Goal: Task Accomplishment & Management: Manage account settings

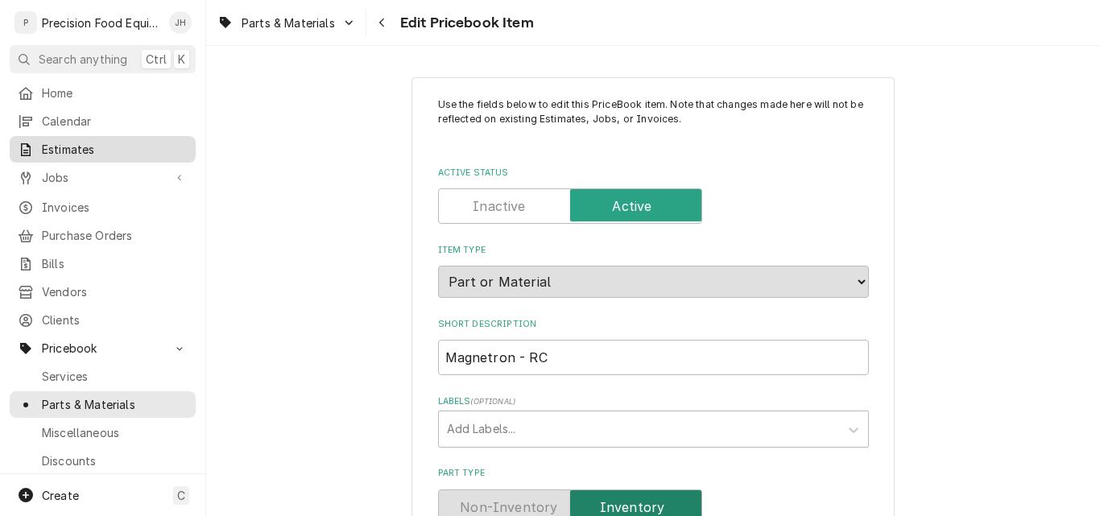
scroll to position [1610, 0]
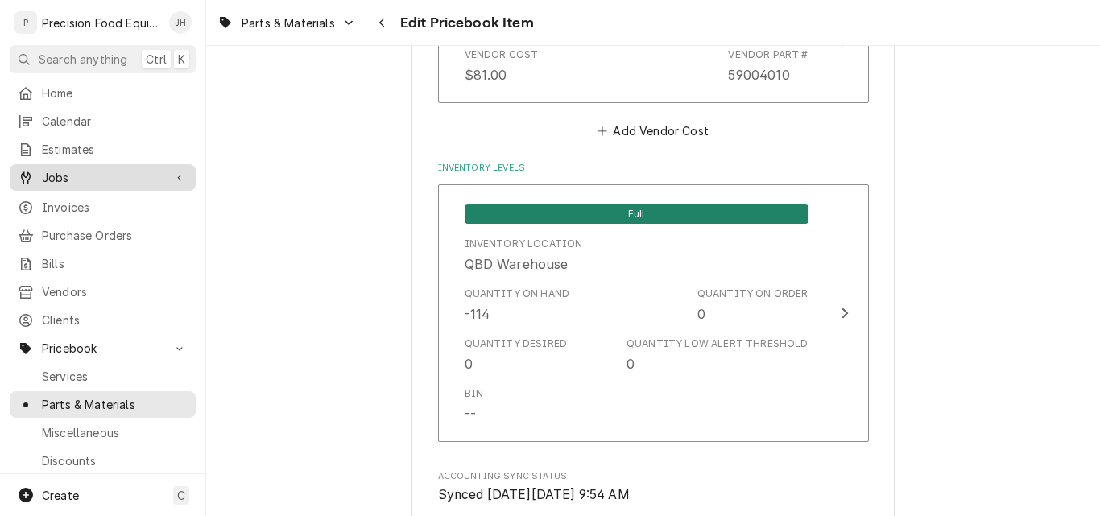
click at [68, 175] on span "Jobs" at bounding box center [103, 177] width 122 height 17
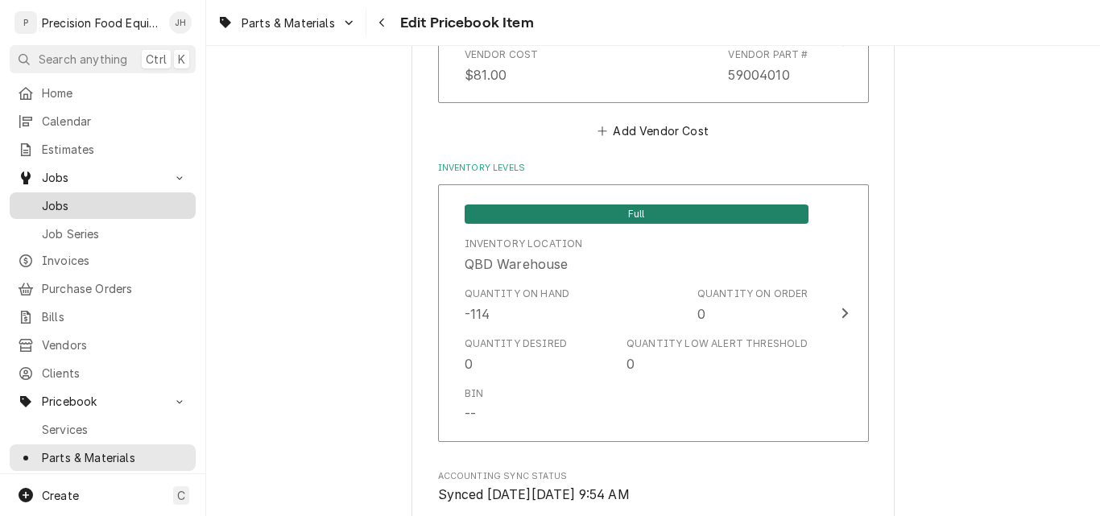
click at [72, 204] on span "Jobs" at bounding box center [115, 205] width 146 height 17
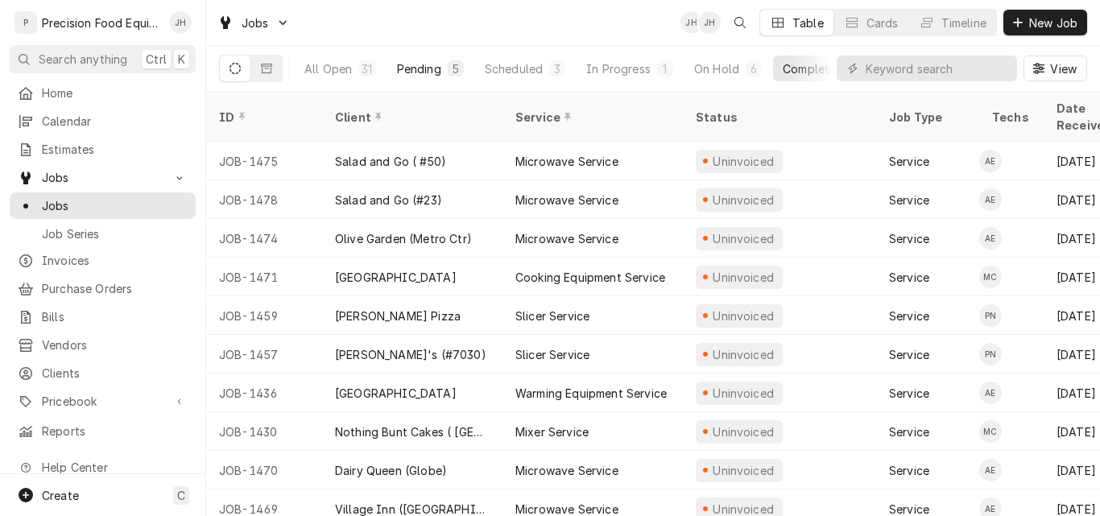
click div "Pending"
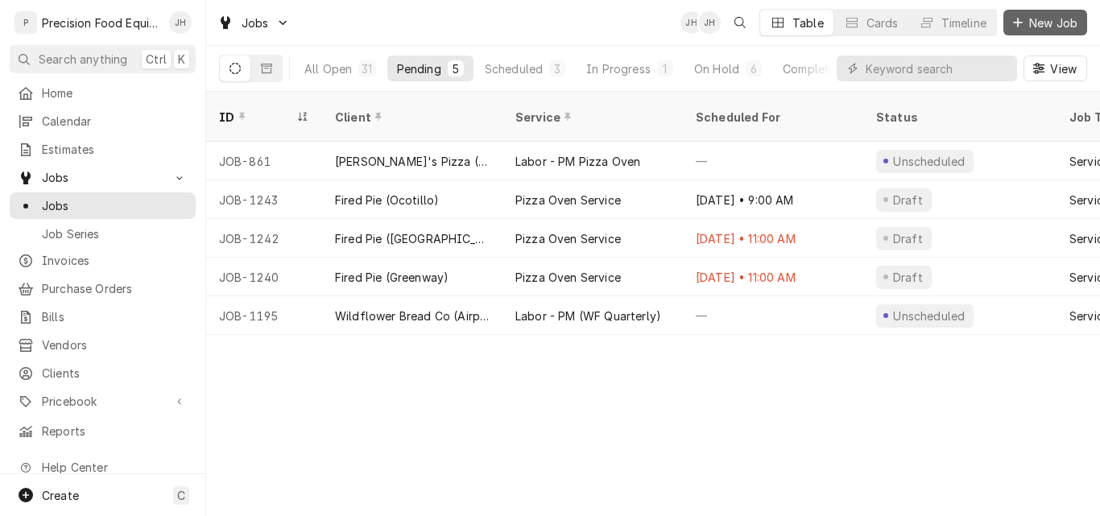
click icon "Dynamic Content Wrapper"
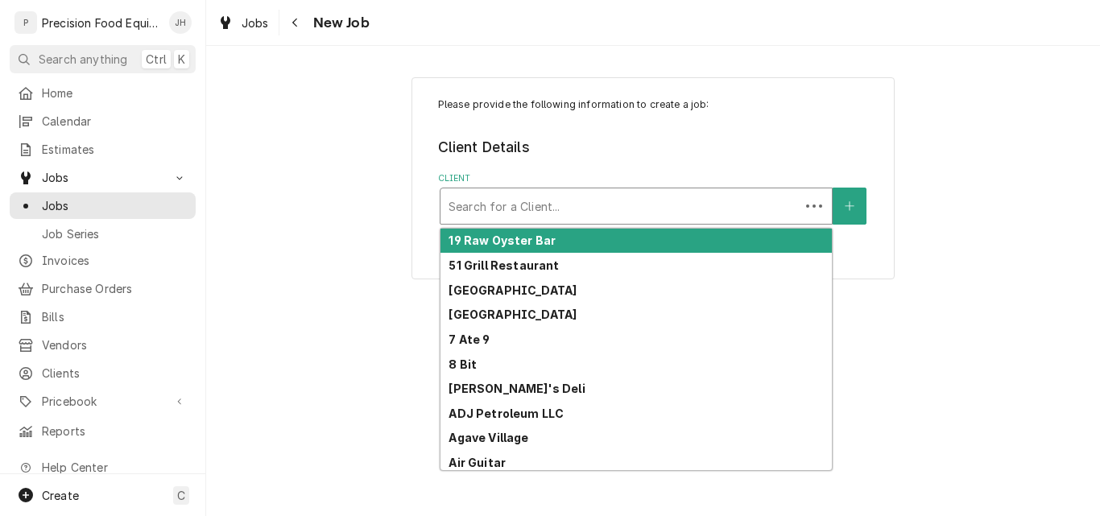
click at [513, 210] on div "Client" at bounding box center [619, 206] width 343 height 29
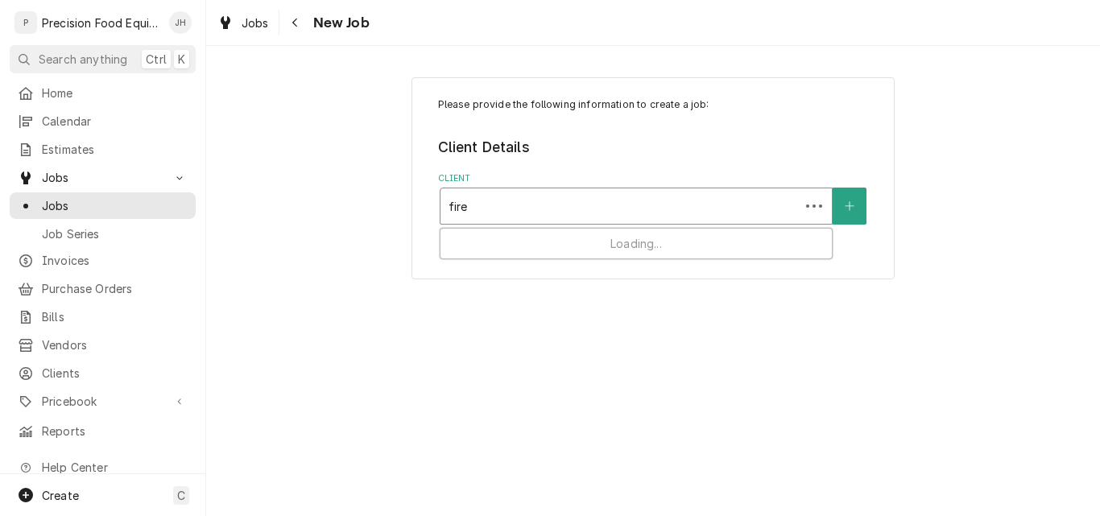
type input "fired"
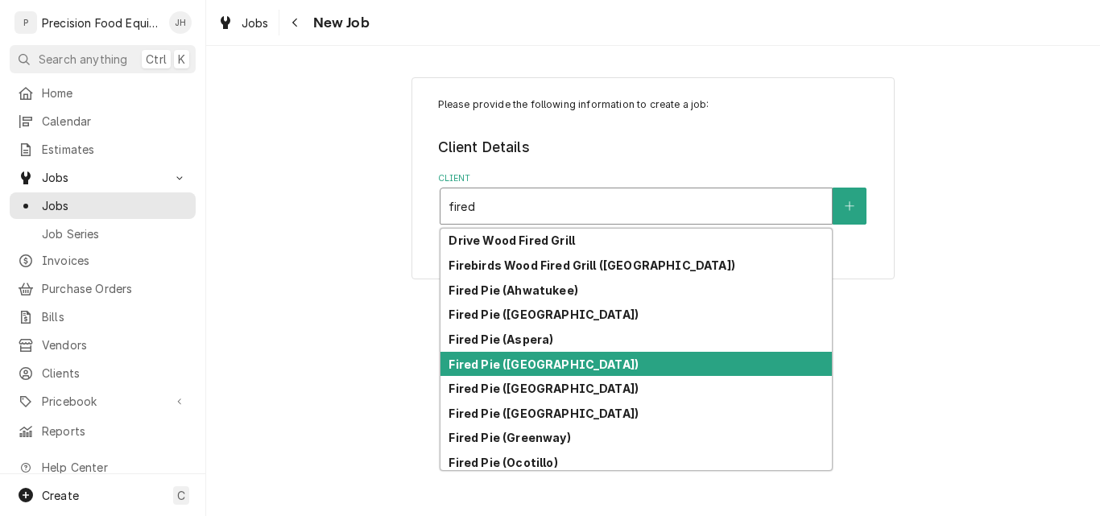
click at [549, 356] on div "Fired Pie (Avondale)" at bounding box center [635, 364] width 391 height 25
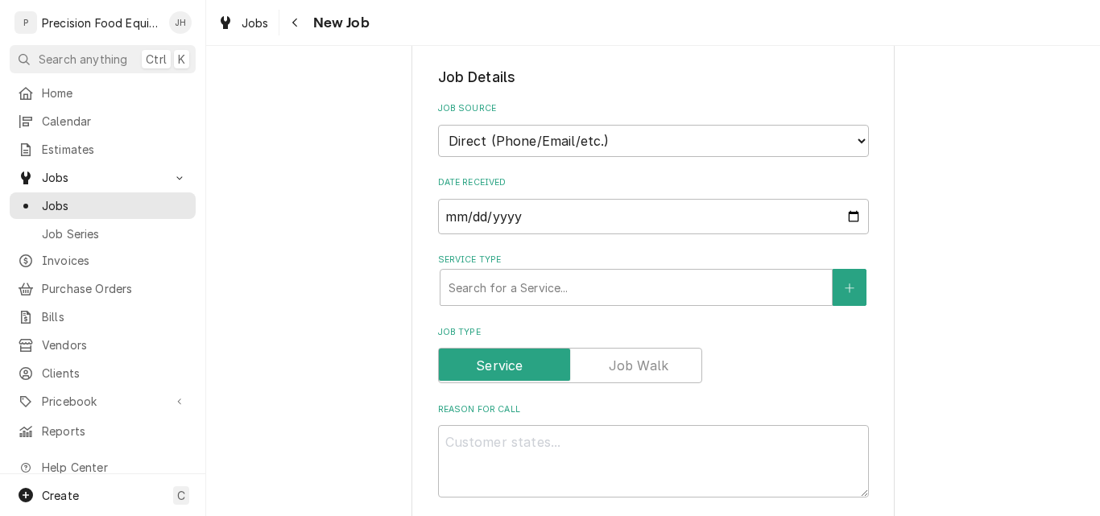
scroll to position [322, 0]
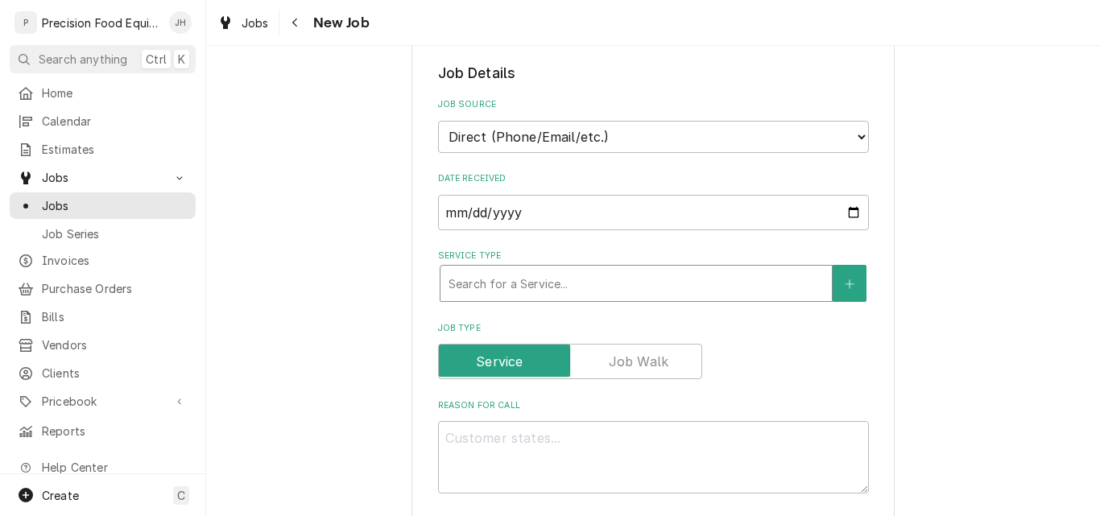
click at [509, 290] on div "Service Type" at bounding box center [635, 283] width 375 height 29
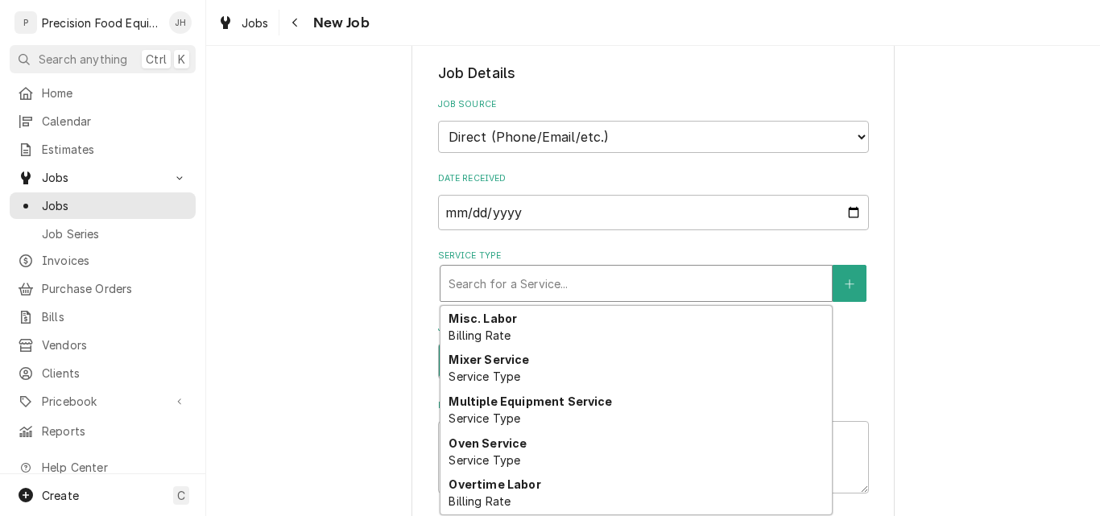
scroll to position [910, 0]
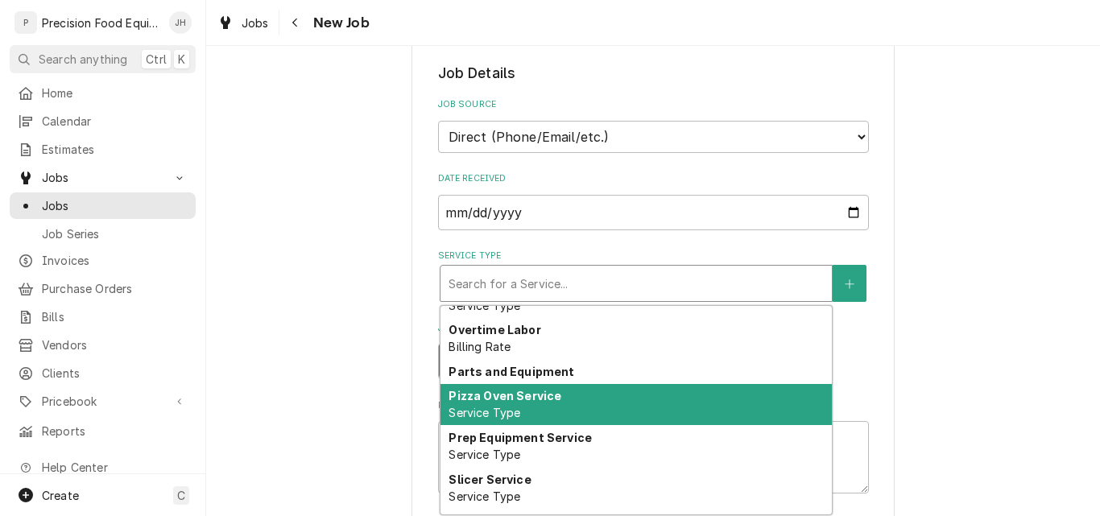
click at [559, 401] on div "Pizza Oven Service Service Type" at bounding box center [635, 405] width 391 height 42
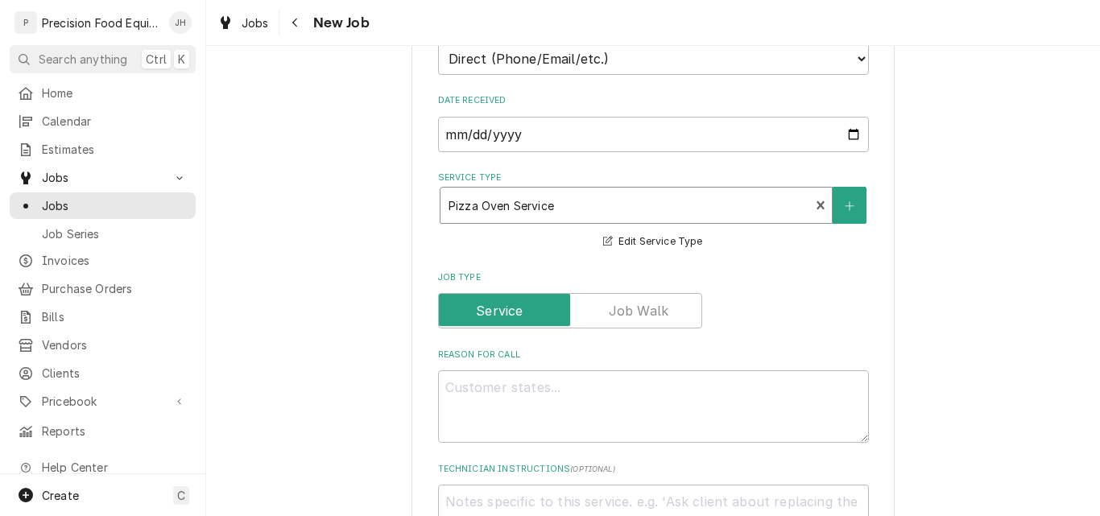
scroll to position [483, 0]
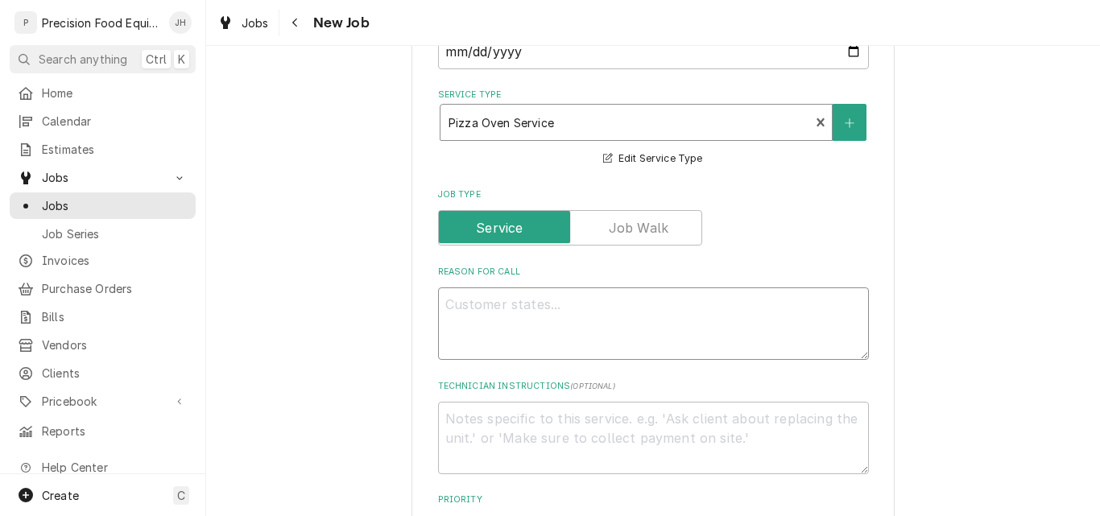
click at [510, 310] on textarea "Reason For Call" at bounding box center [653, 323] width 431 height 72
type textarea "x"
type textarea "R"
type textarea "x"
type textarea "Ri"
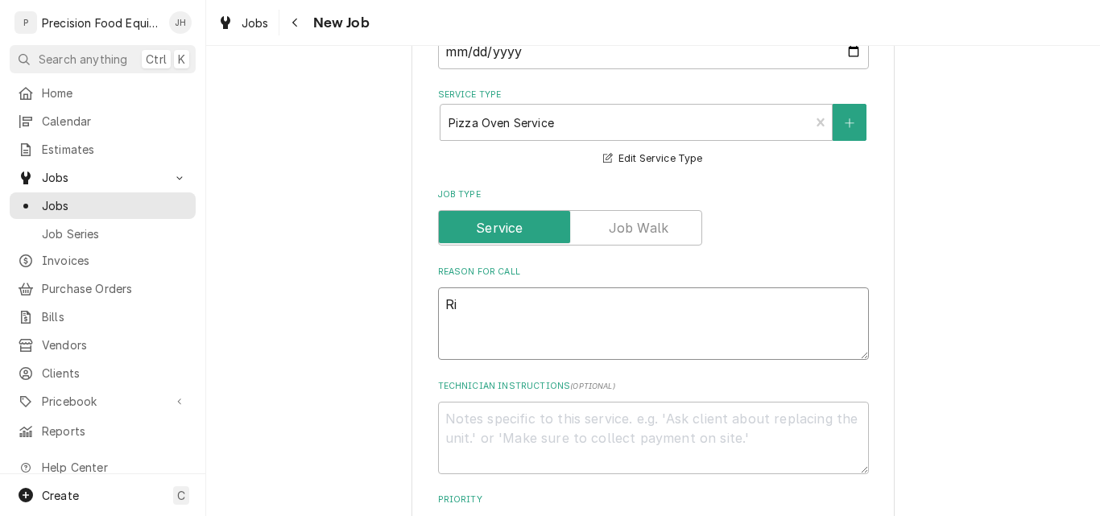
type textarea "x"
type textarea "Rig"
type textarea "x"
type textarea "Righ"
type textarea "x"
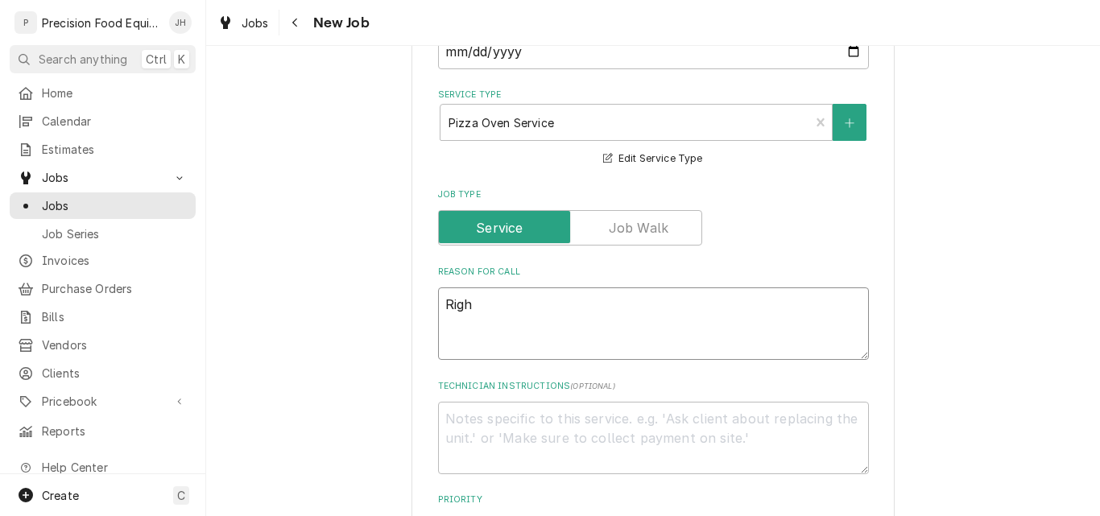
type textarea "Right"
type textarea "x"
type textarea "Right"
type textarea "x"
type textarea "Right s"
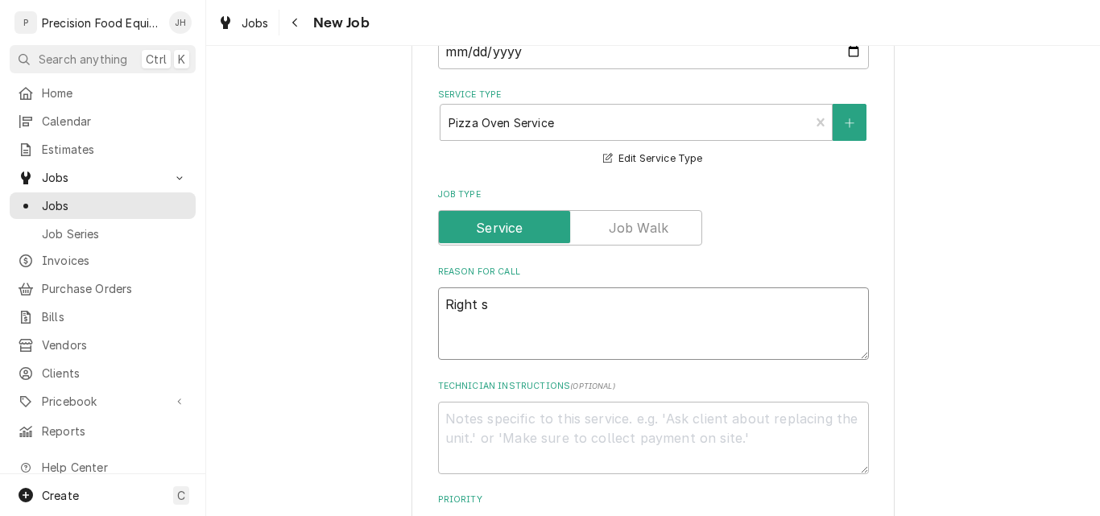
type textarea "x"
type textarea "Right si"
type textarea "x"
type textarea "Right sid"
type textarea "x"
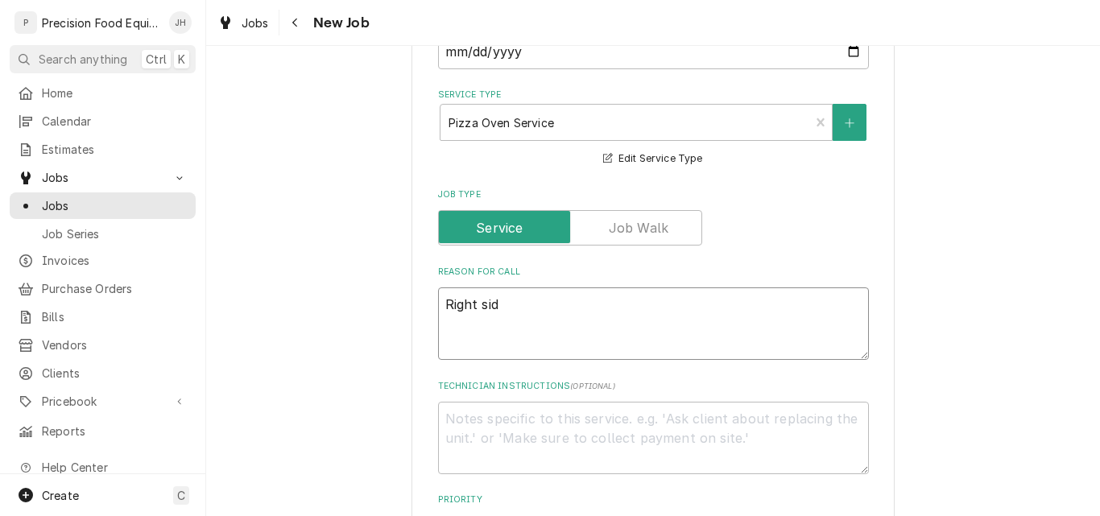
type textarea "Right side"
type textarea "x"
type textarea "Right side"
type textarea "x"
type textarea "Right side of"
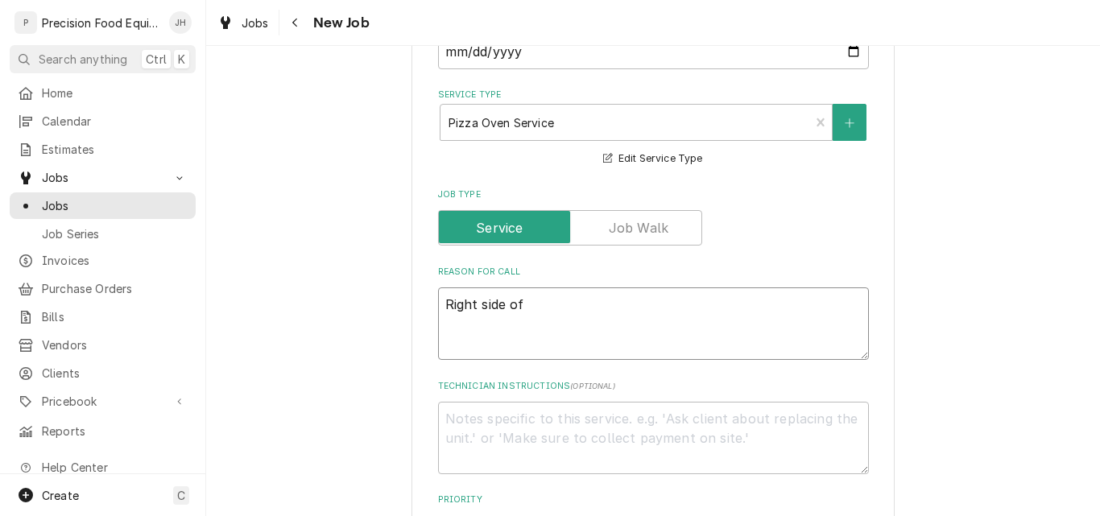
type textarea "x"
type textarea "Right side of"
type textarea "x"
type textarea "Right side of o"
type textarea "x"
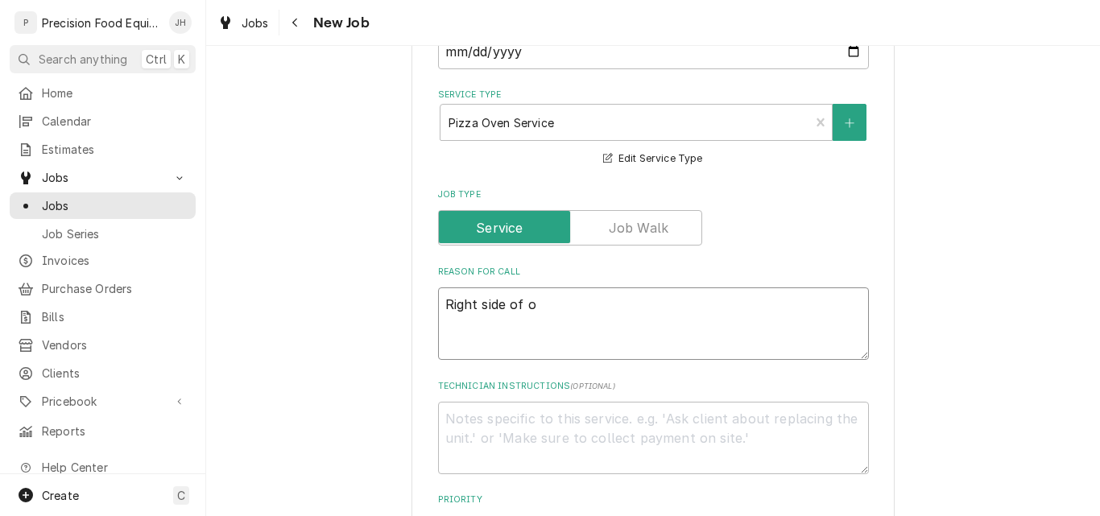
type textarea "Right side of ov"
type textarea "x"
type textarea "Right side of oven"
type textarea "x"
type textarea "Right side of oven"
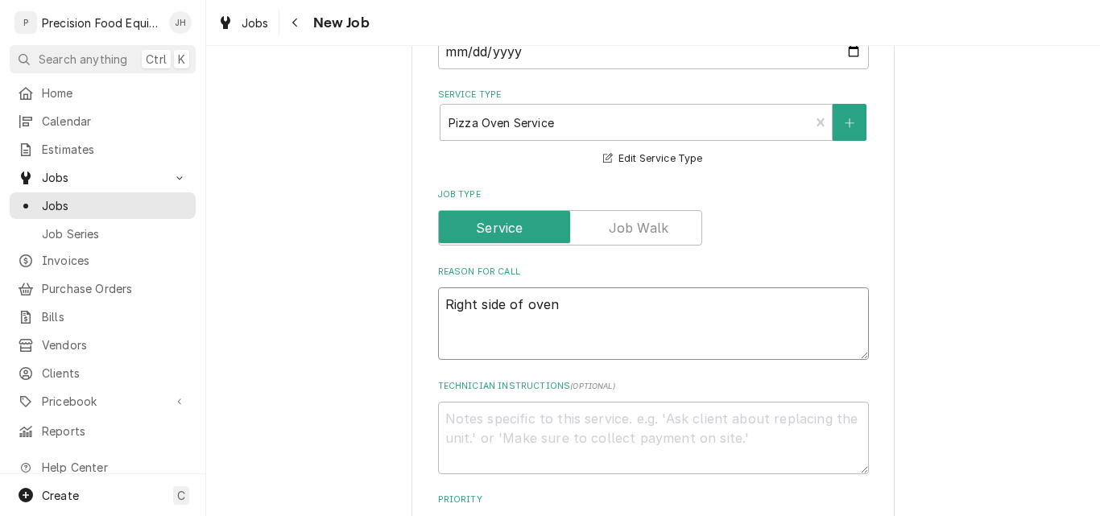
type textarea "x"
type textarea "Right side of oven i"
type textarea "x"
type textarea "Right side of oven is"
type textarea "x"
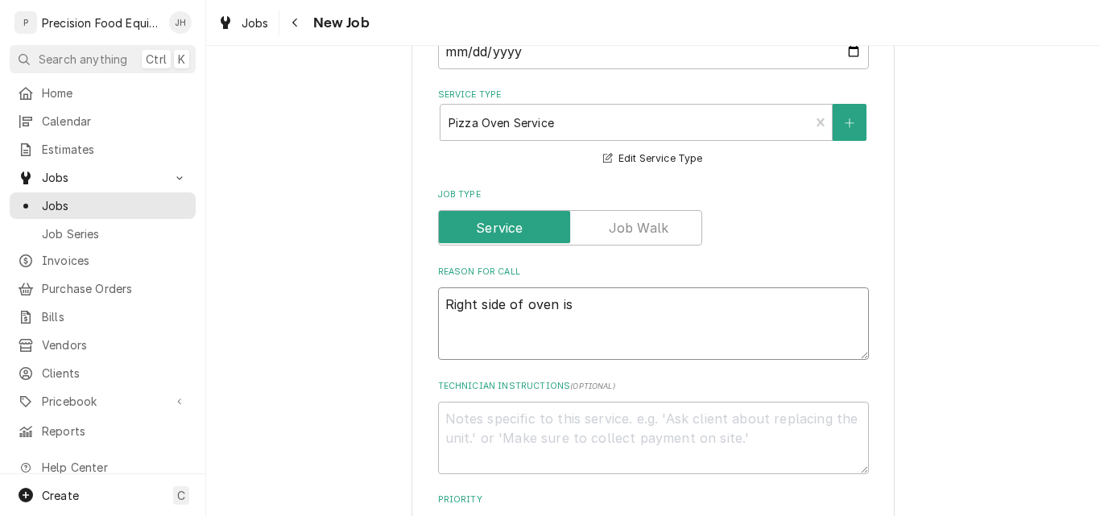
type textarea "Right side of oven is"
type textarea "x"
type textarea "Right side of oven is n"
type textarea "x"
type textarea "Right side of oven is no"
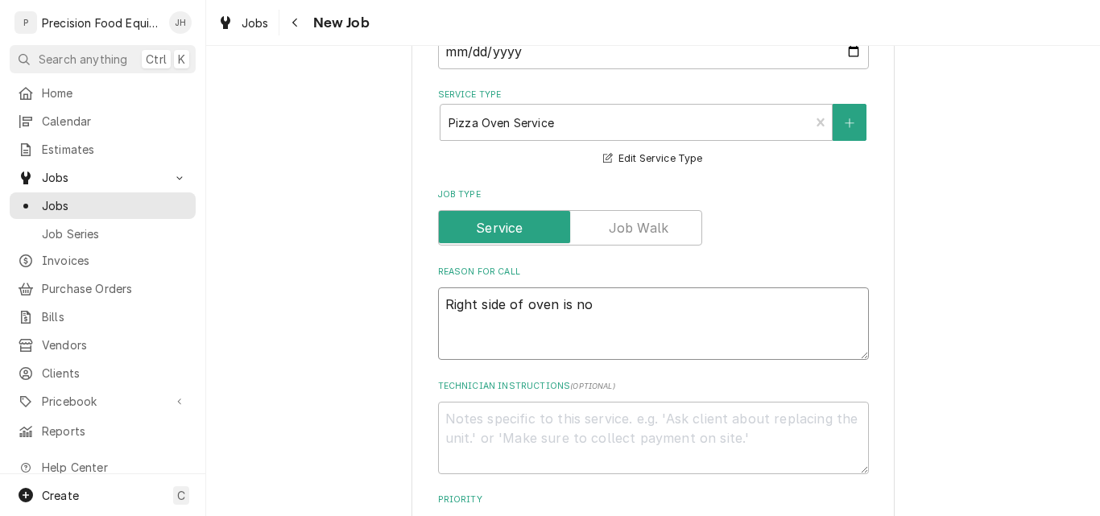
type textarea "x"
type textarea "Right side of oven is not"
type textarea "x"
type textarea "Right side of oven is not"
type textarea "x"
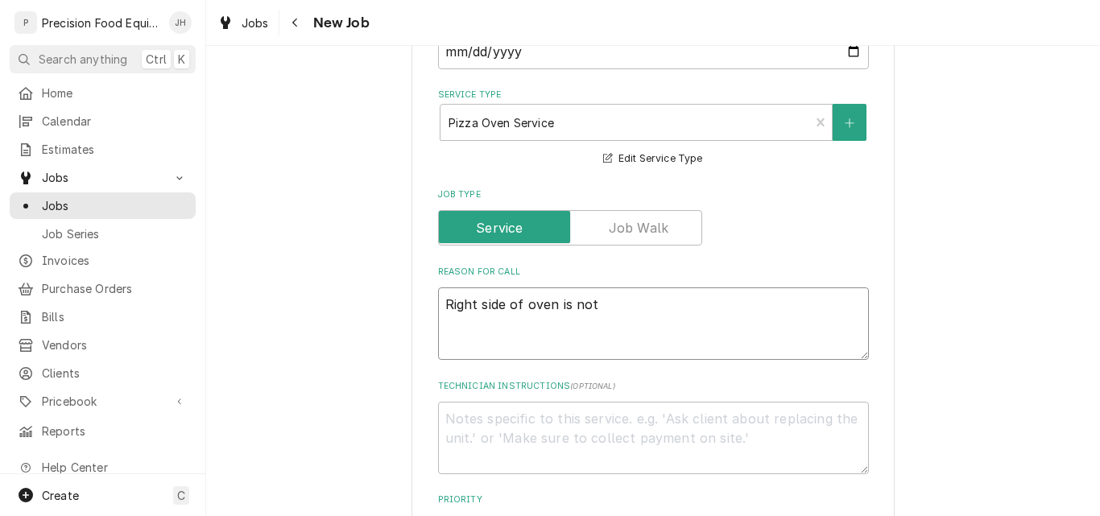
type textarea "Right side of oven is not w"
type textarea "x"
type textarea "Right side of oven is not wo"
type textarea "x"
type textarea "Right side of oven is not wor"
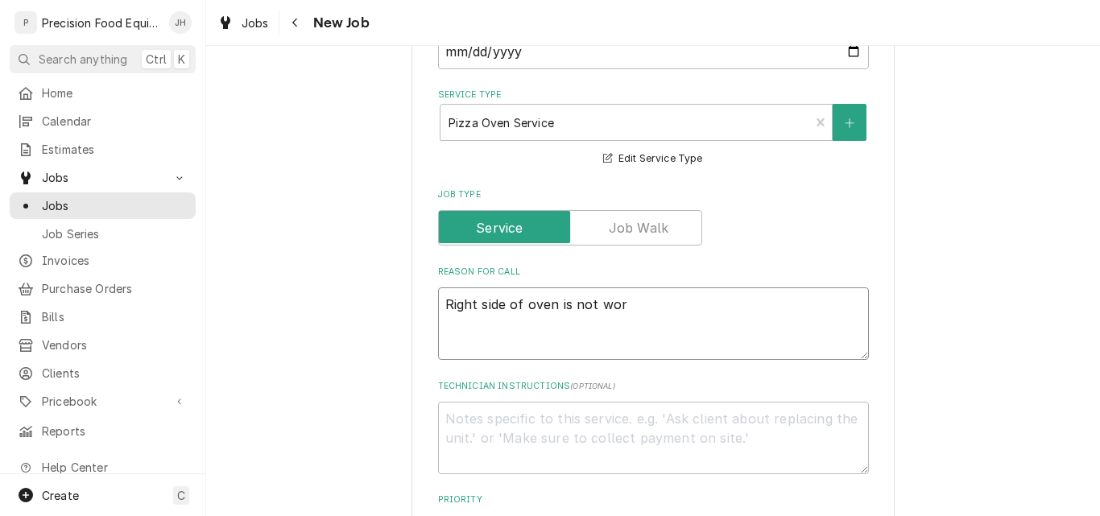
type textarea "x"
type textarea "Right side of oven is not work"
type textarea "x"
type textarea "Right side of oven is not worki"
type textarea "x"
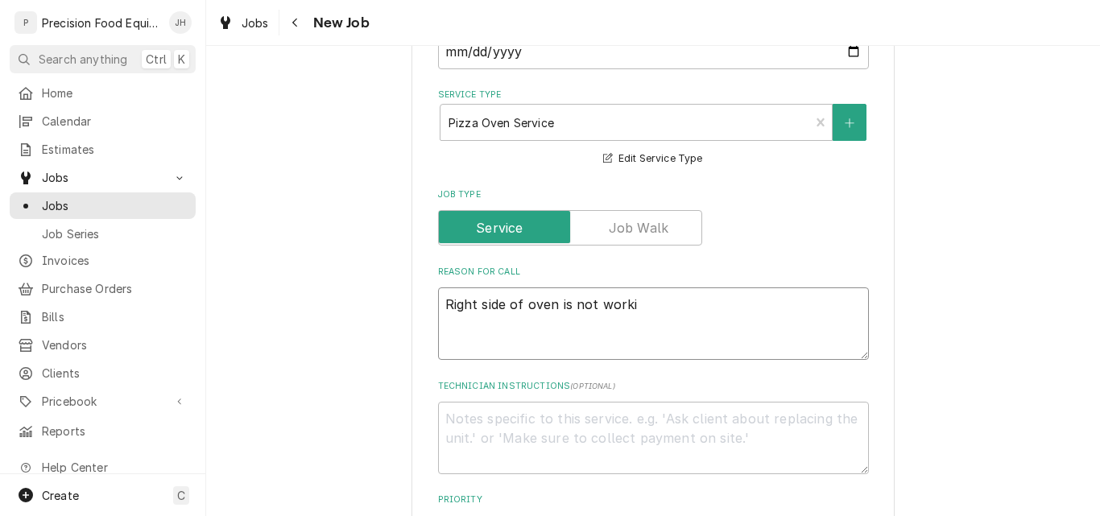
type textarea "Right side of oven is not workin"
type textarea "x"
type textarea "Right side of oven is not working"
type textarea "x"
type textarea "Right side of oven is not working."
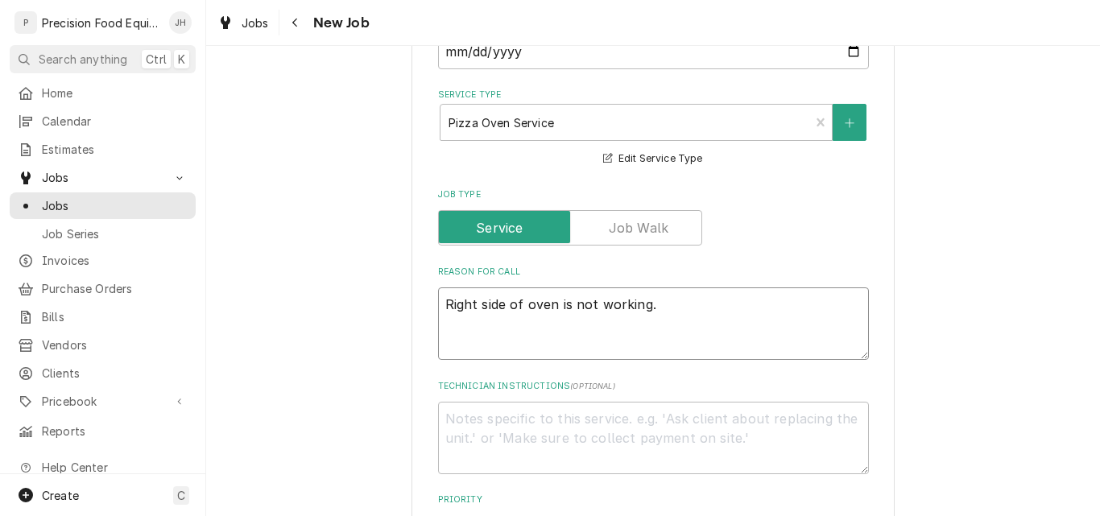
type textarea "x"
type textarea "Right side of oven is not working."
type textarea "x"
type textarea "Right side of oven is not working."
type textarea "x"
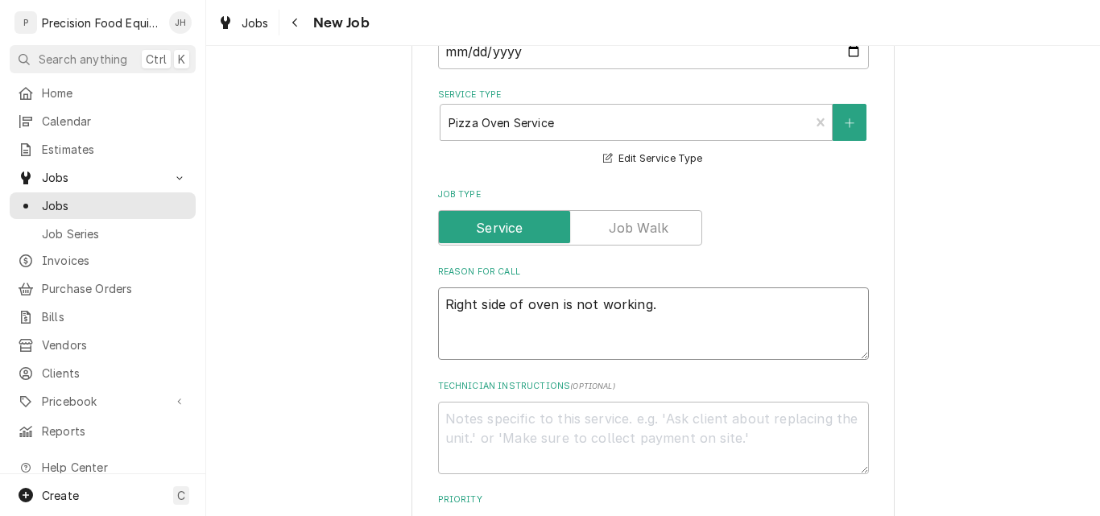
type textarea "Right side of oven is not working. A"
type textarea "x"
type textarea "Right side of oven is not working. Al"
type textarea "x"
type textarea "Right side of oven is not working. Als"
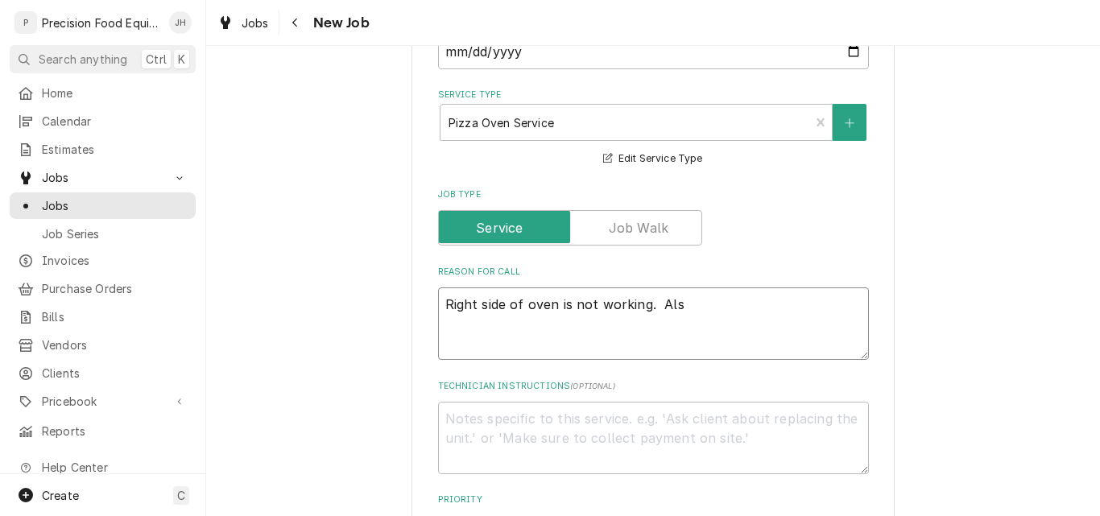
type textarea "x"
type textarea "Right side of oven is not working. Also"
type textarea "x"
type textarea "Right side of oven is not working. Also"
type textarea "x"
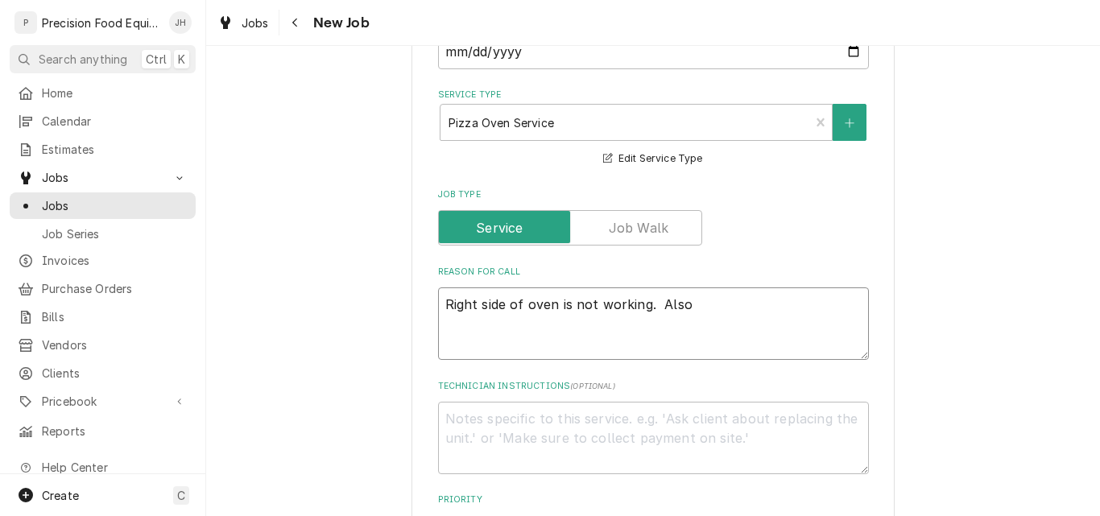
type textarea "Right side of oven is not working. Also c"
type textarea "x"
type textarea "Right side of oven is not working. Also cl"
type textarea "x"
type textarea "Right side of oven is not working. Also cle"
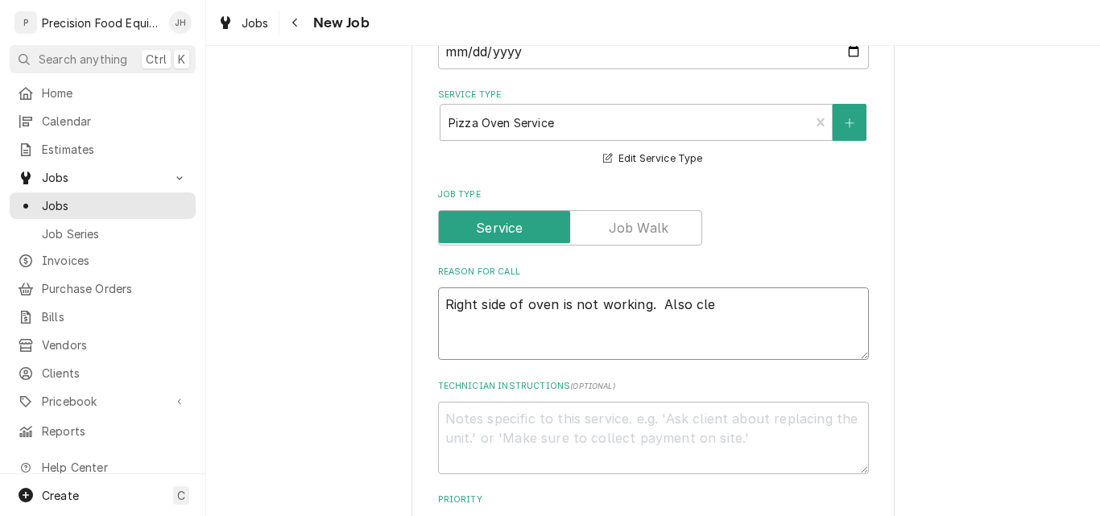
type textarea "x"
type textarea "Right side of oven is not working. Also clea"
type textarea "x"
type textarea "Right side of oven is not working. Also clean"
type textarea "x"
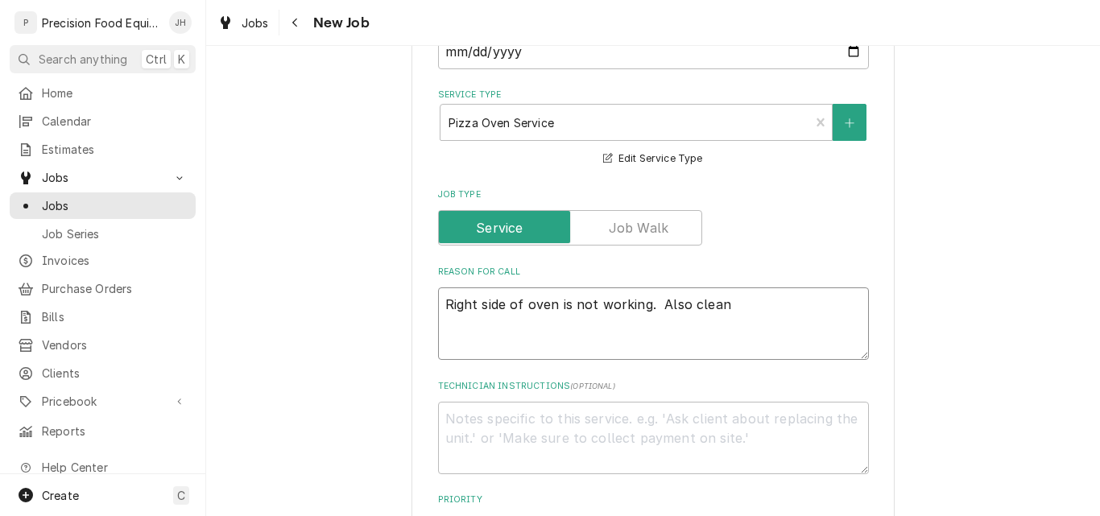
type textarea "Right side of oven is not working. Also clean"
type textarea "x"
type textarea "Right side of oven is not working. Also clean t"
type textarea "x"
type textarea "Right side of oven is not working. Also clean th"
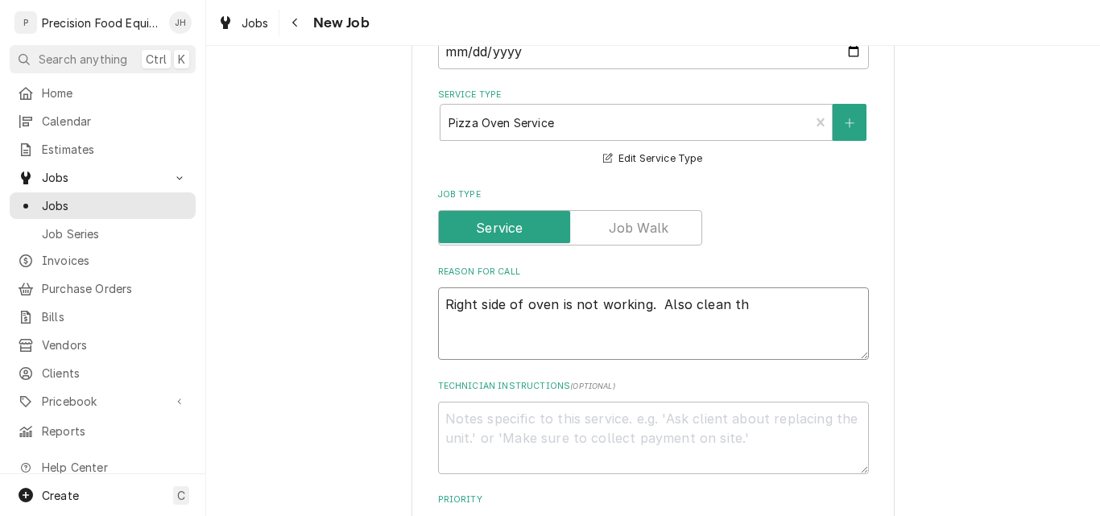
type textarea "x"
type textarea "Right side of oven is not working. Also clean the"
type textarea "x"
type textarea "Right side of oven is not working. Also clean the"
type textarea "x"
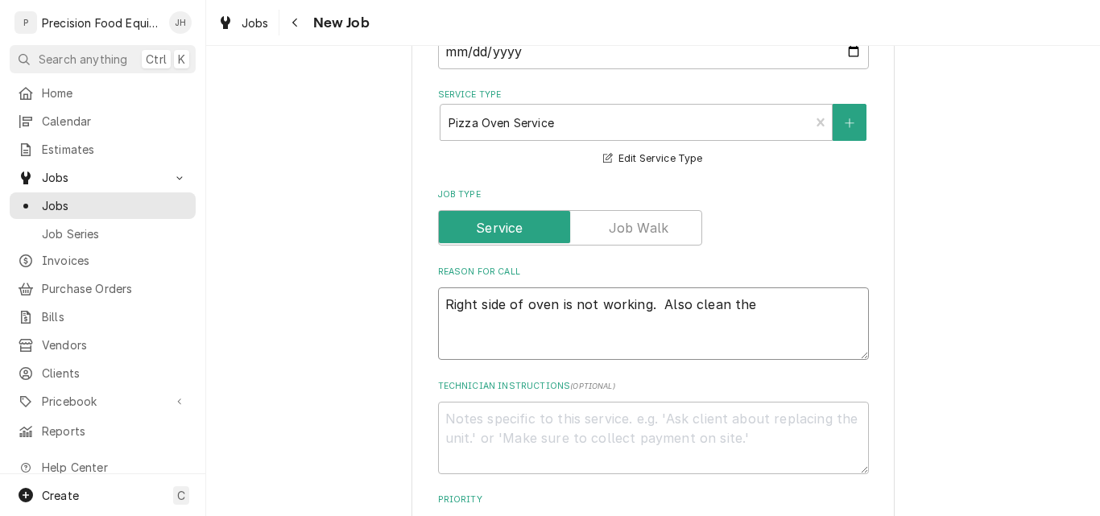
type textarea "Right side of oven is not working. Also clean the b"
type textarea "x"
type textarea "Right side of oven is not working. Also clean the bu"
type textarea "x"
type textarea "Right side of oven is not working. Also clean the bur"
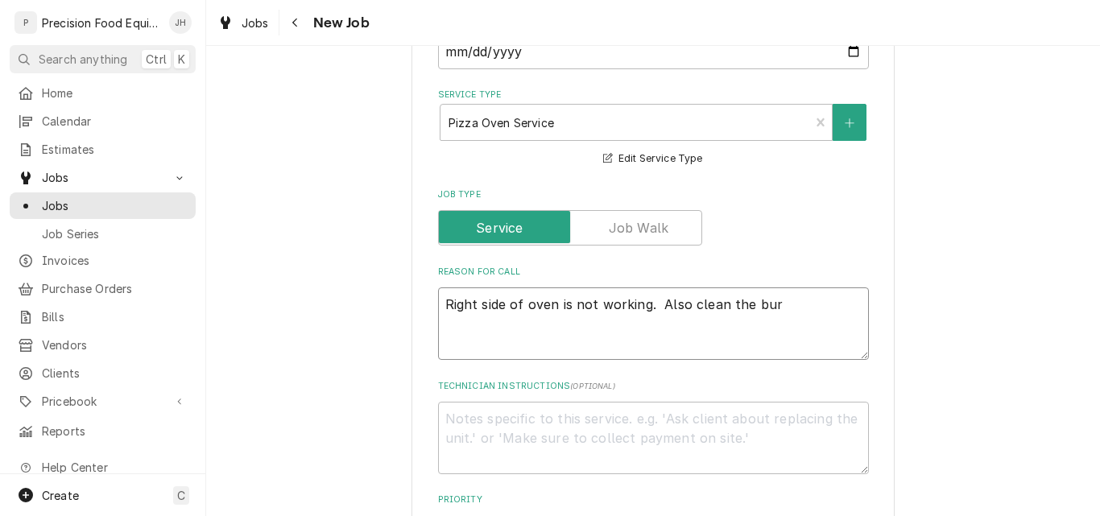
type textarea "x"
type textarea "Right side of oven is not working. Also clean the burn"
type textarea "x"
type textarea "Right side of oven is not working. Also clean the burne"
type textarea "x"
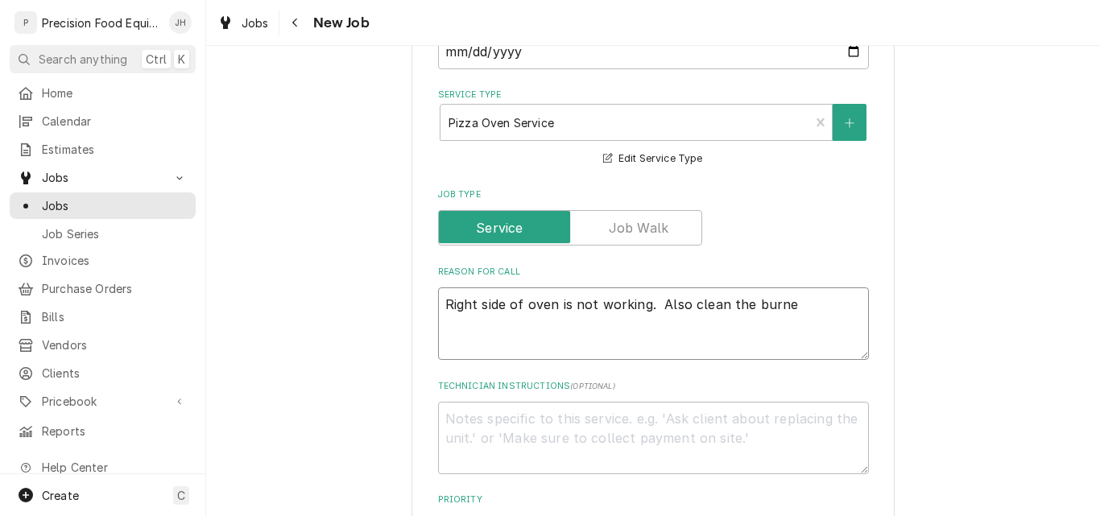
type textarea "Right side of oven is not working. Also clean the burner"
type textarea "x"
type textarea "Right side of oven is not working. Also clean the burners"
type textarea "x"
type textarea "Right side of oven is not working. Also clean the burners."
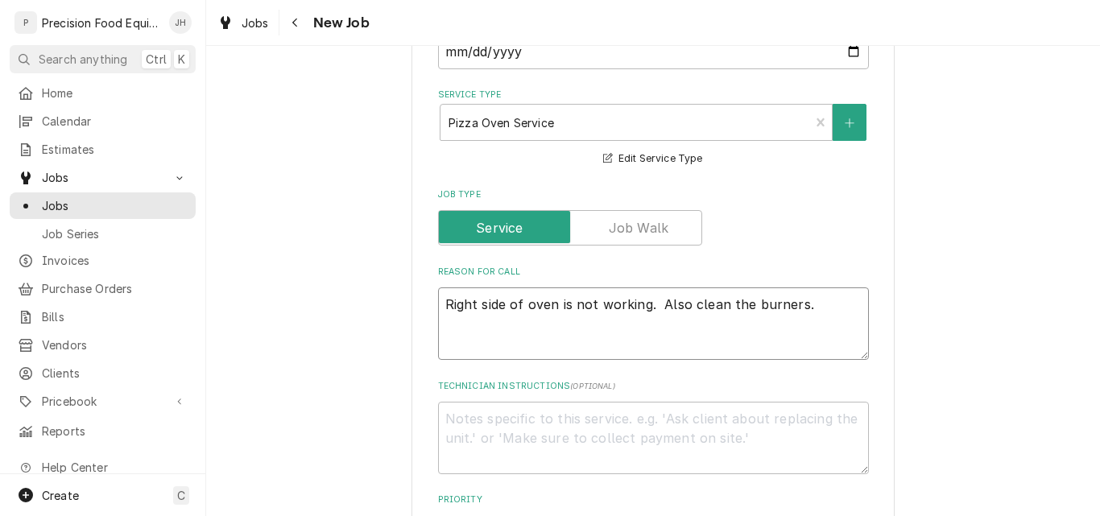
type textarea "x"
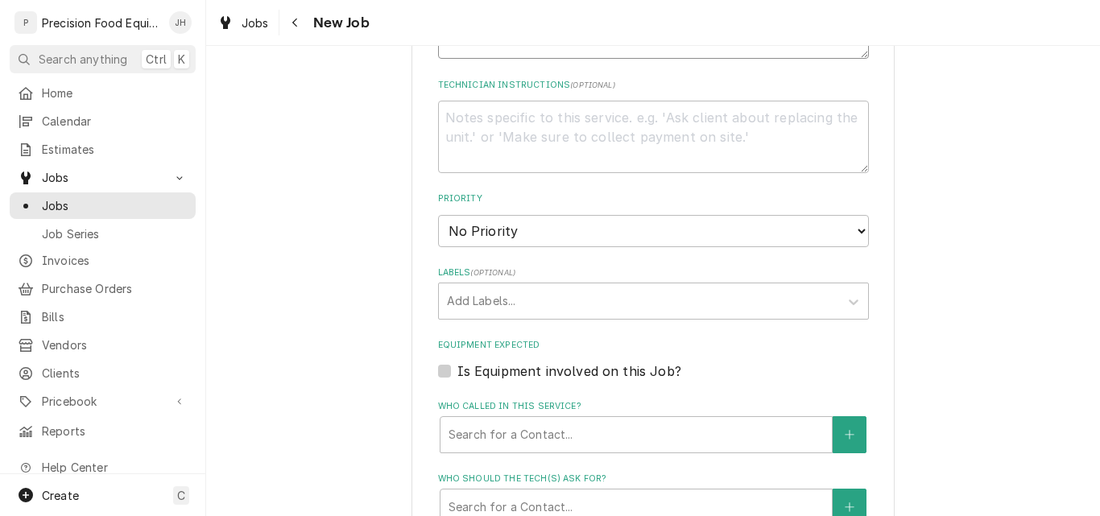
scroll to position [966, 0]
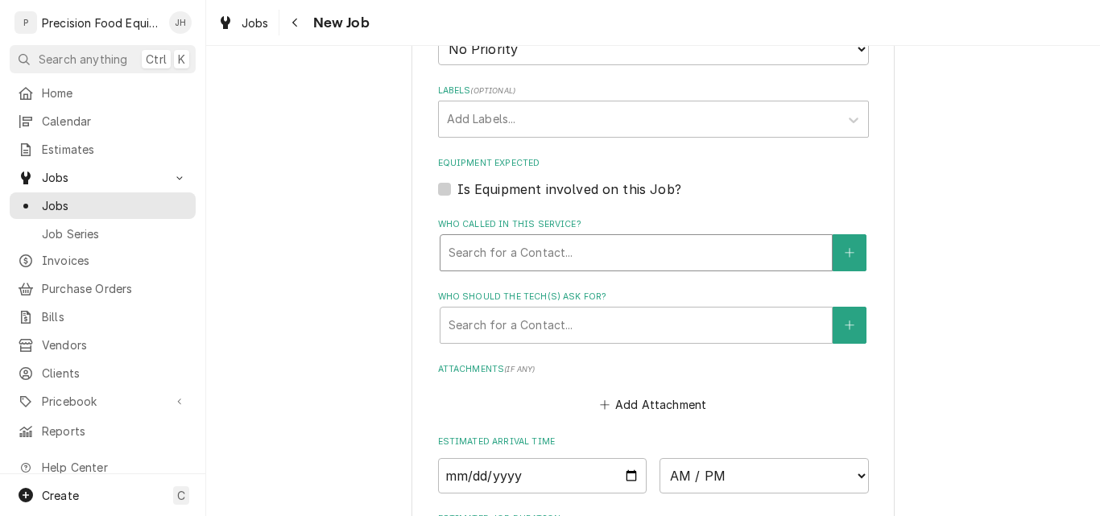
type textarea "Right side of oven is not working. Also clean the burners."
click at [548, 249] on div "Who called in this service?" at bounding box center [635, 252] width 375 height 29
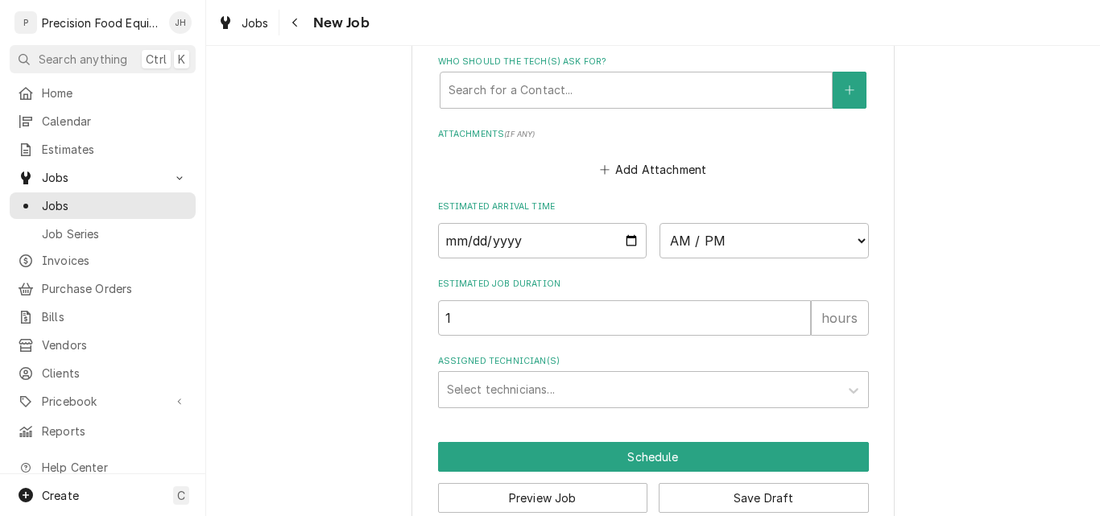
scroll to position [1208, 0]
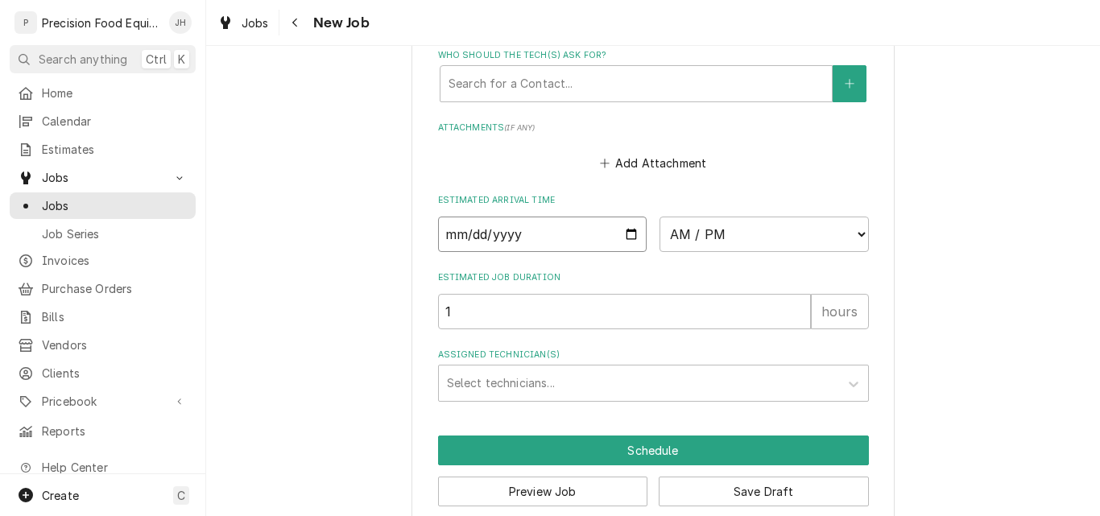
click at [629, 237] on input "Date" at bounding box center [542, 234] width 209 height 35
type input "2025-09-18"
type textarea "x"
click at [724, 234] on select "AM / PM 6:00 AM 6:15 AM 6:30 AM 6:45 AM 7:00 AM 7:15 AM 7:30 AM 7:45 AM 8:00 AM…" at bounding box center [763, 234] width 209 height 35
select select "08:00:00"
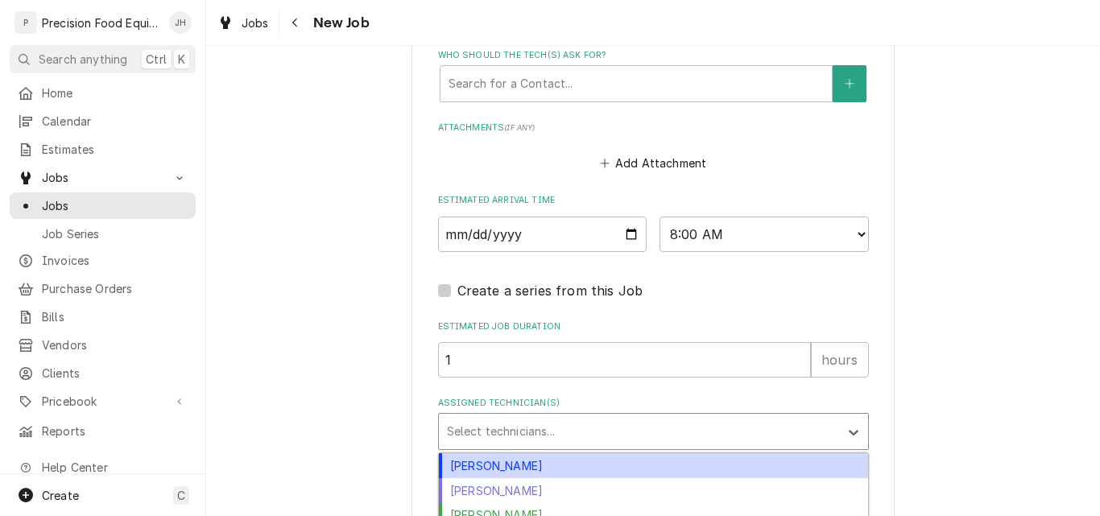
click at [522, 426] on div "Assigned Technician(s)" at bounding box center [639, 431] width 384 height 29
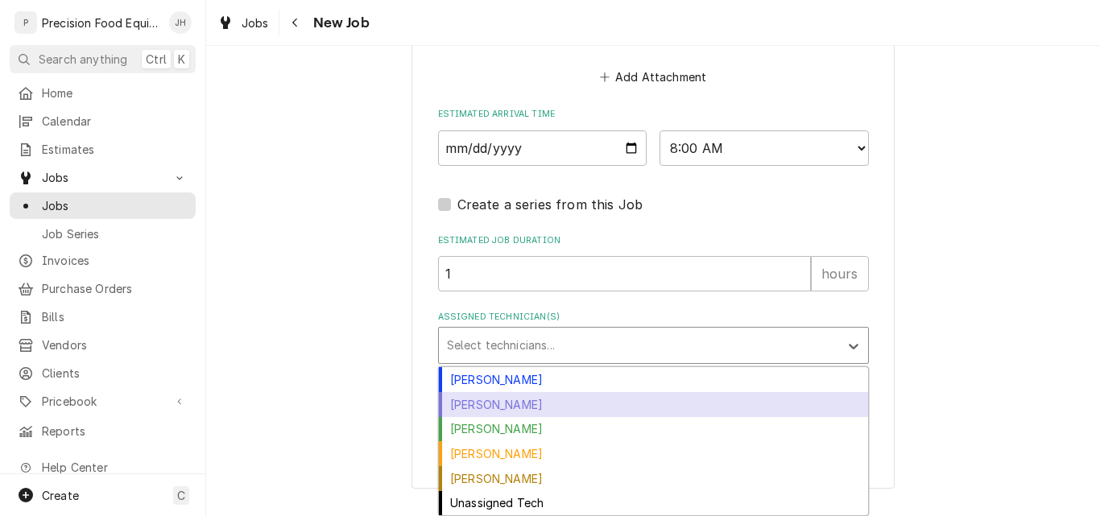
click at [502, 405] on div "Jacob Cardenas" at bounding box center [653, 404] width 429 height 25
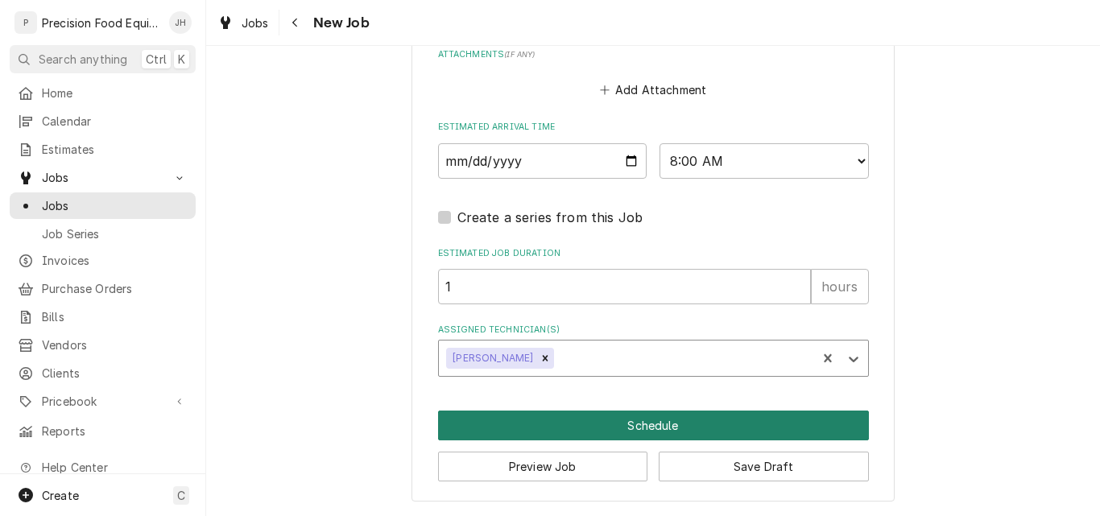
click at [642, 423] on button "Schedule" at bounding box center [653, 426] width 431 height 30
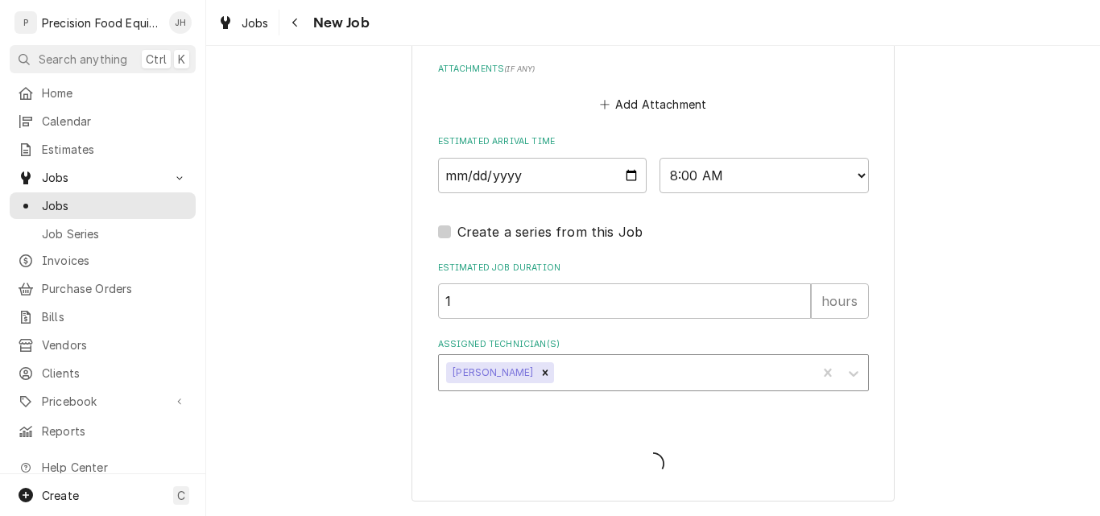
scroll to position [1266, 0]
type textarea "x"
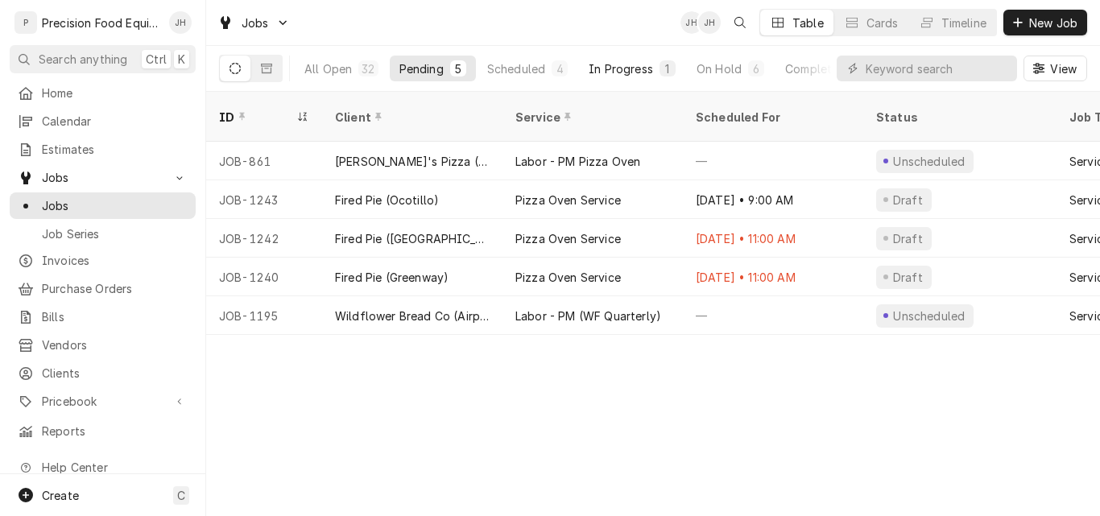
click at [634, 67] on div "In Progress" at bounding box center [620, 68] width 64 height 17
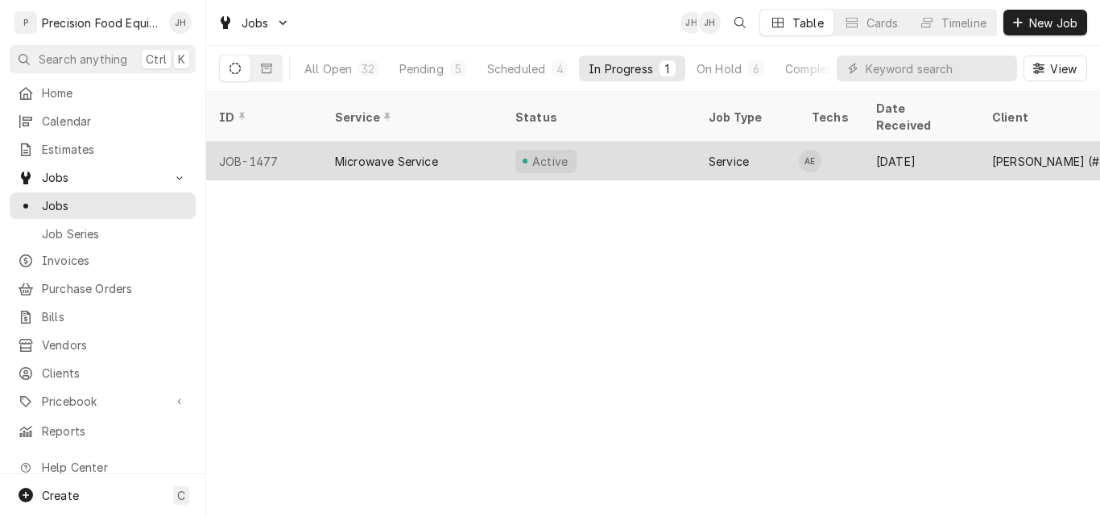
click at [651, 146] on div "Active" at bounding box center [598, 161] width 193 height 39
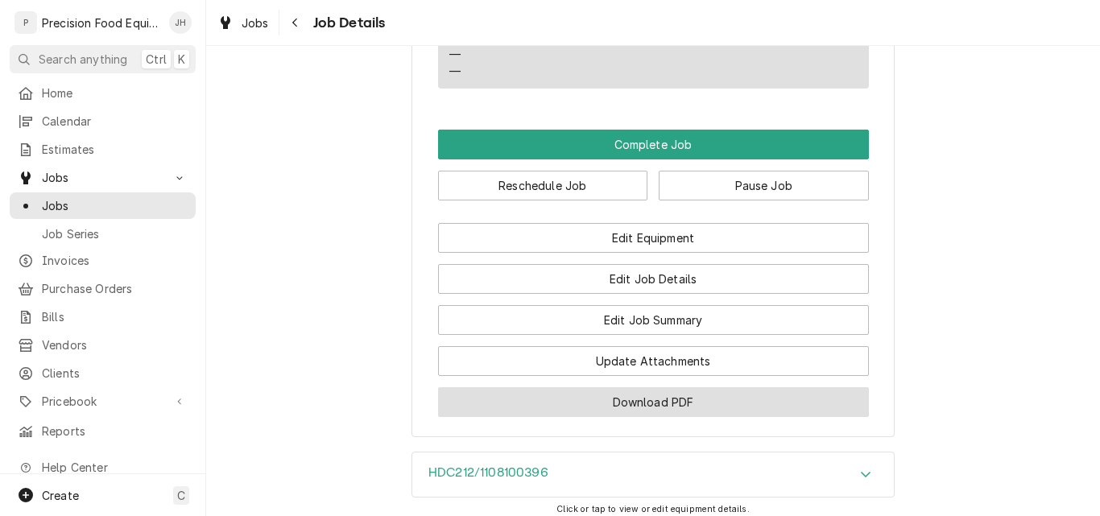
scroll to position [1369, 0]
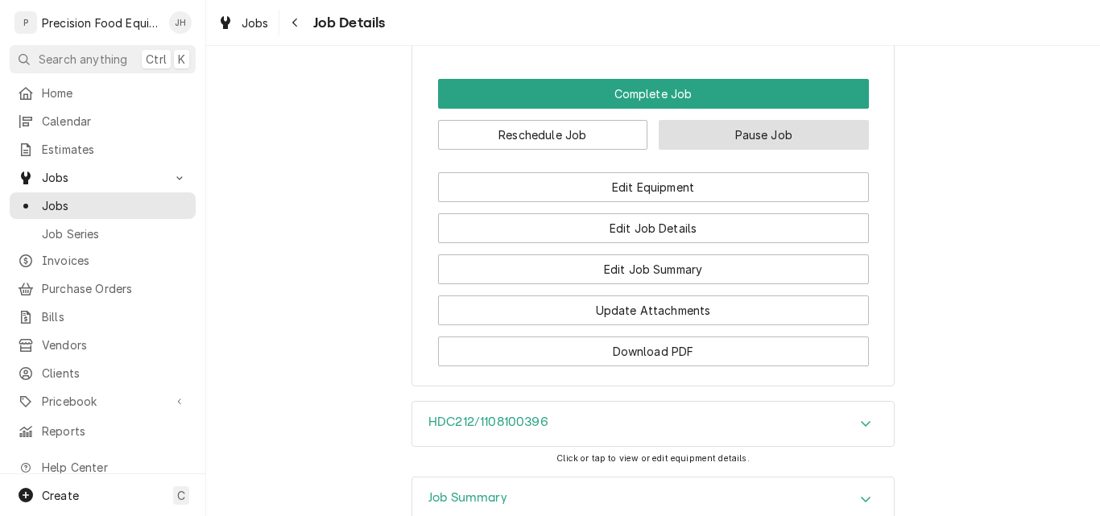
click at [733, 150] on button "Pause Job" at bounding box center [764, 135] width 210 height 30
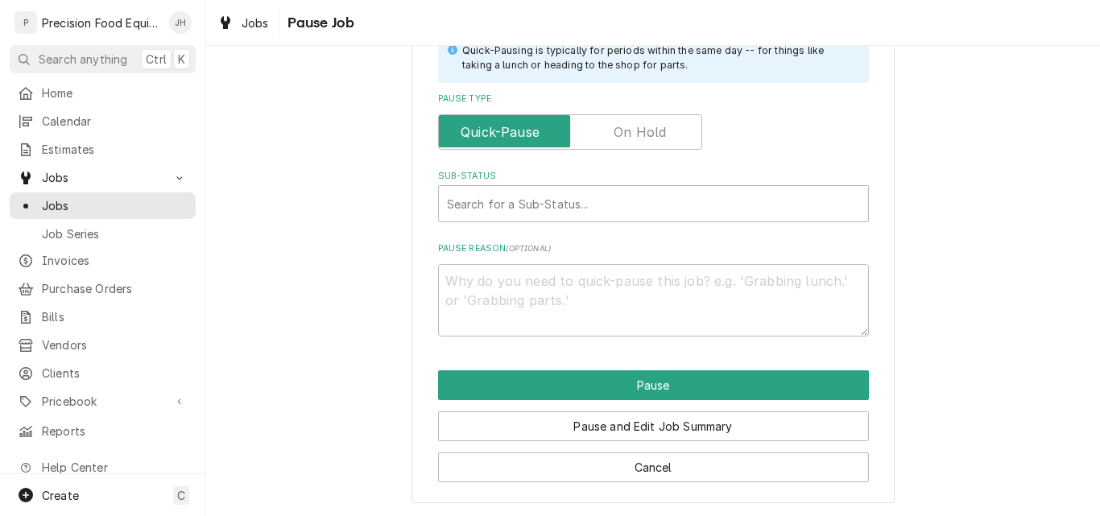
scroll to position [386, 0]
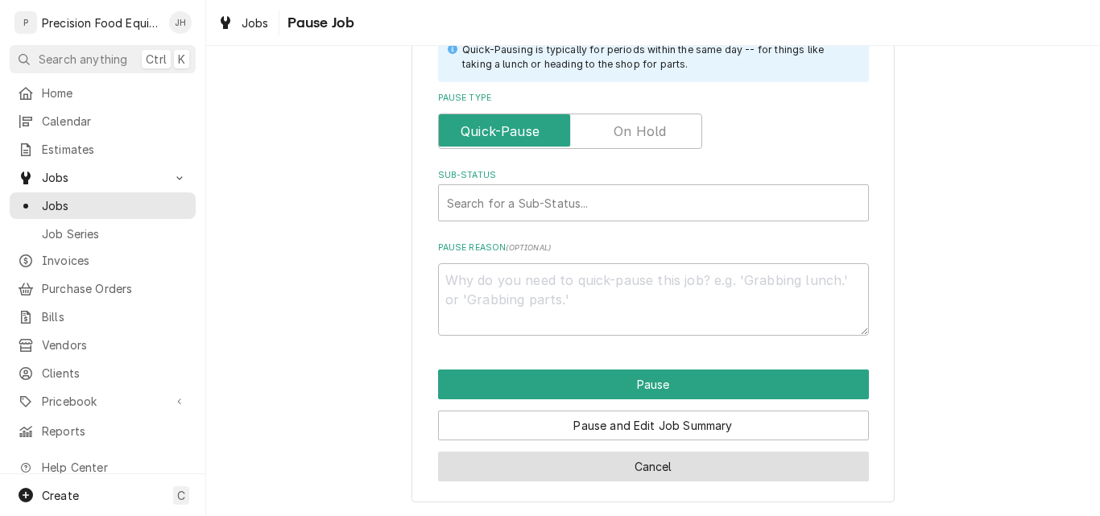
click at [613, 466] on button "Cancel" at bounding box center [653, 467] width 431 height 30
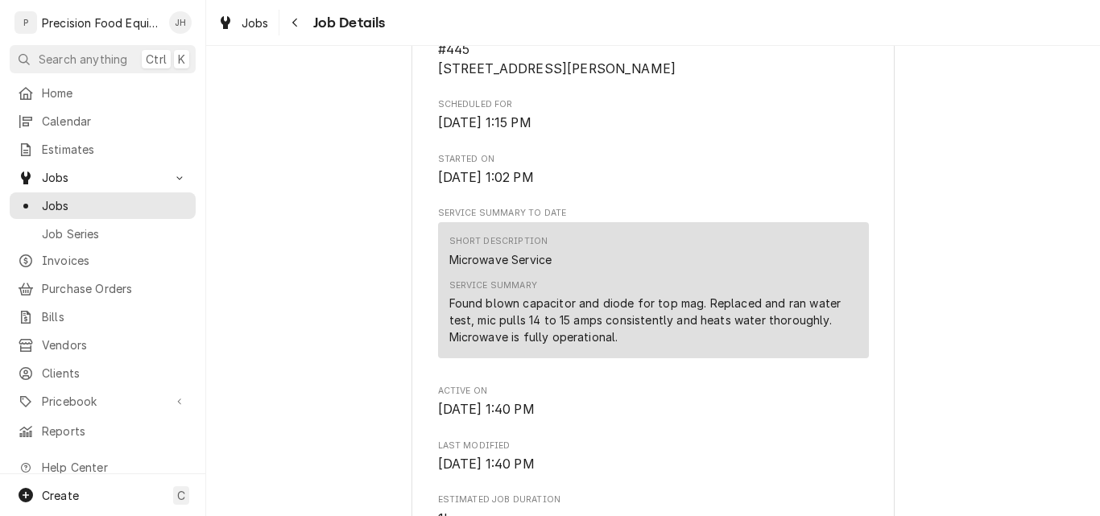
scroll to position [1352, 0]
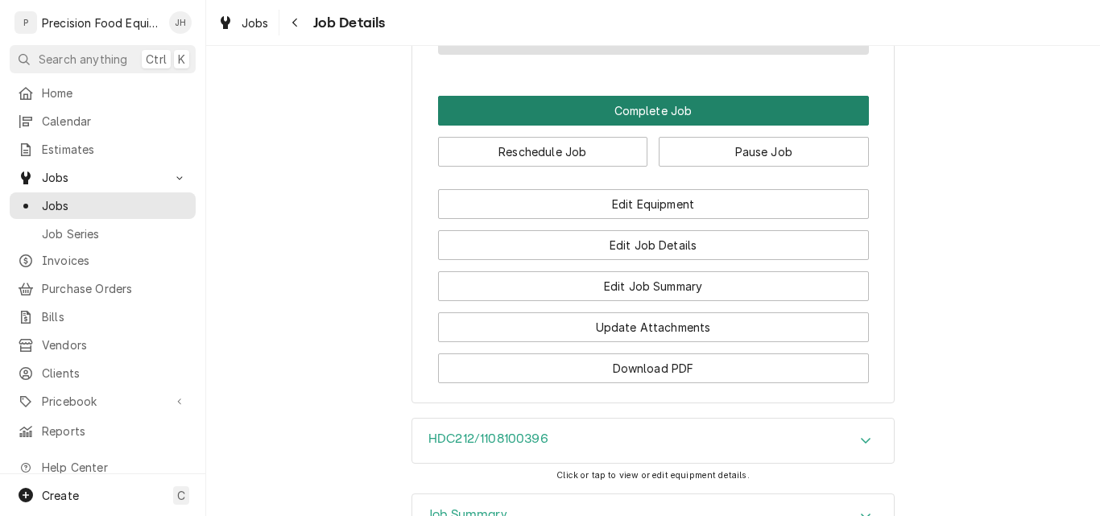
click at [674, 126] on button "Complete Job" at bounding box center [653, 111] width 431 height 30
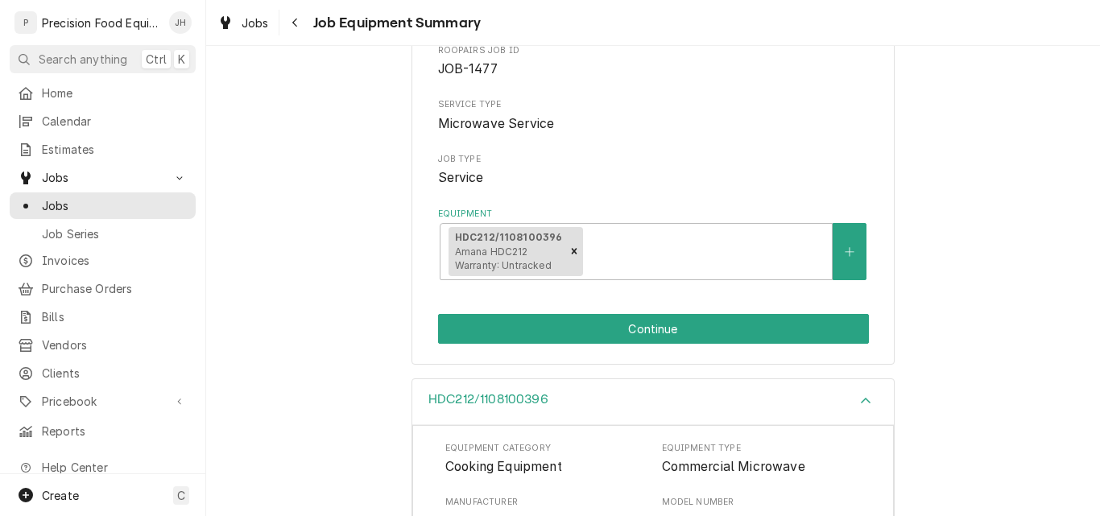
scroll to position [161, 0]
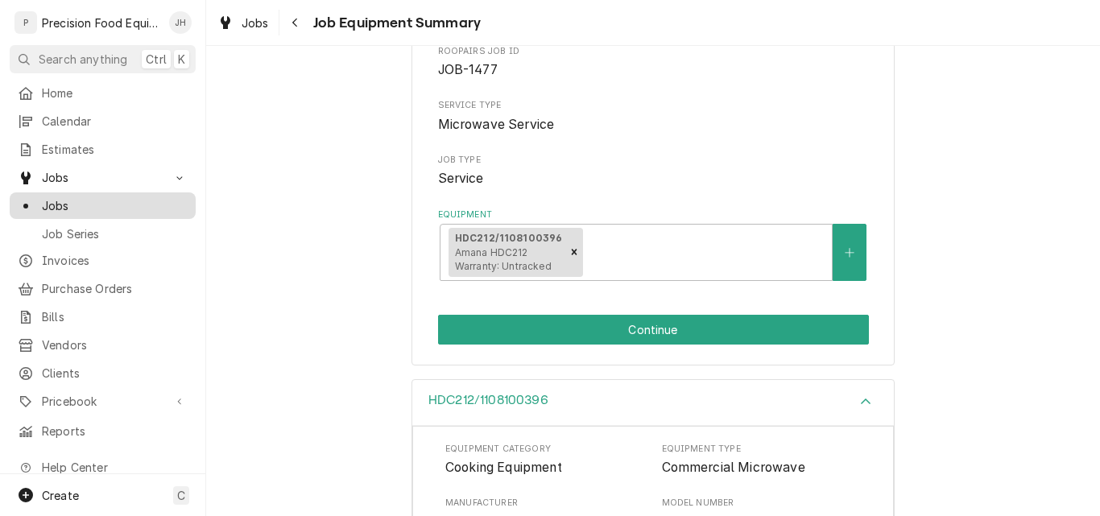
click at [84, 199] on span "Jobs" at bounding box center [115, 205] width 146 height 17
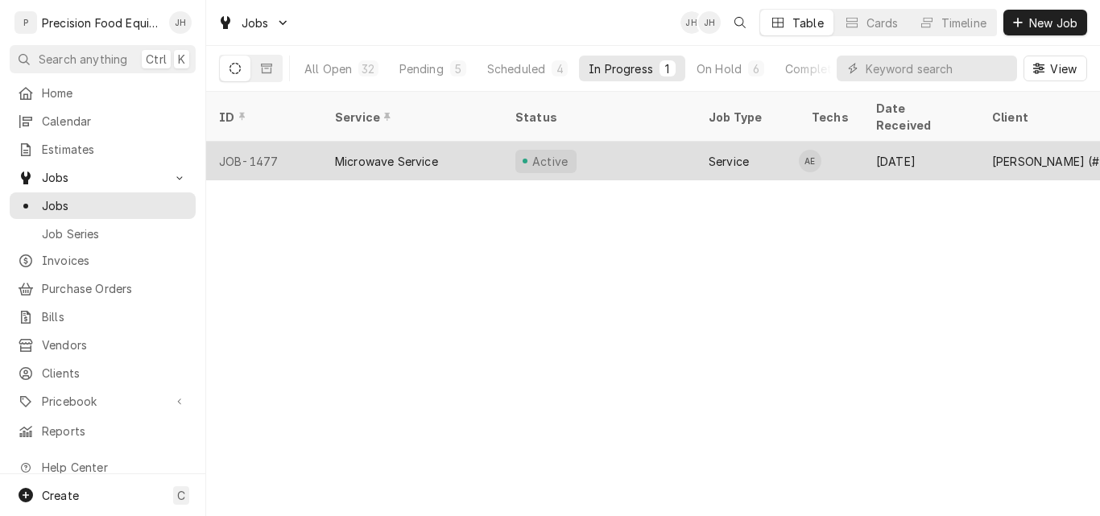
click at [621, 142] on div "Active" at bounding box center [598, 161] width 193 height 39
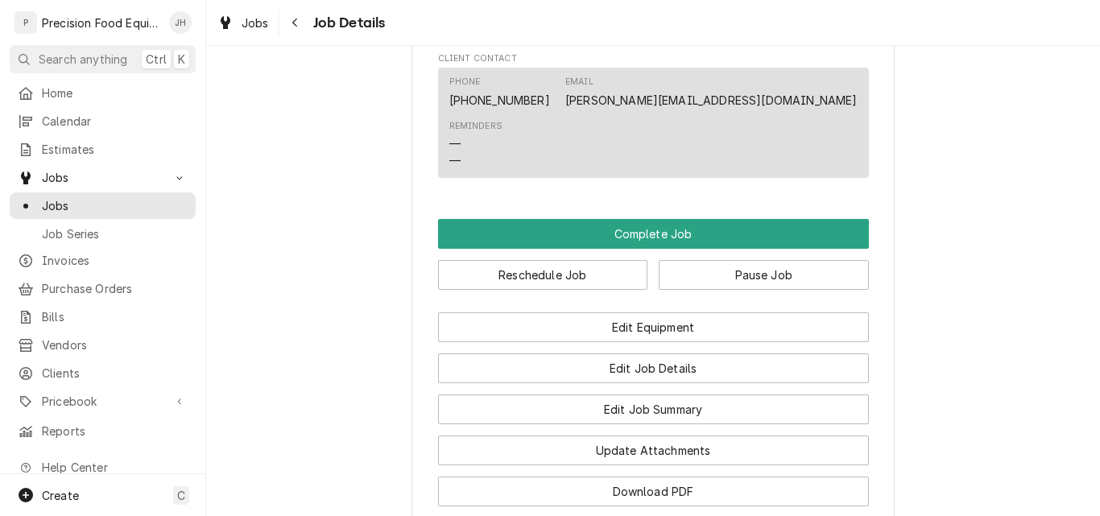
scroll to position [1288, 0]
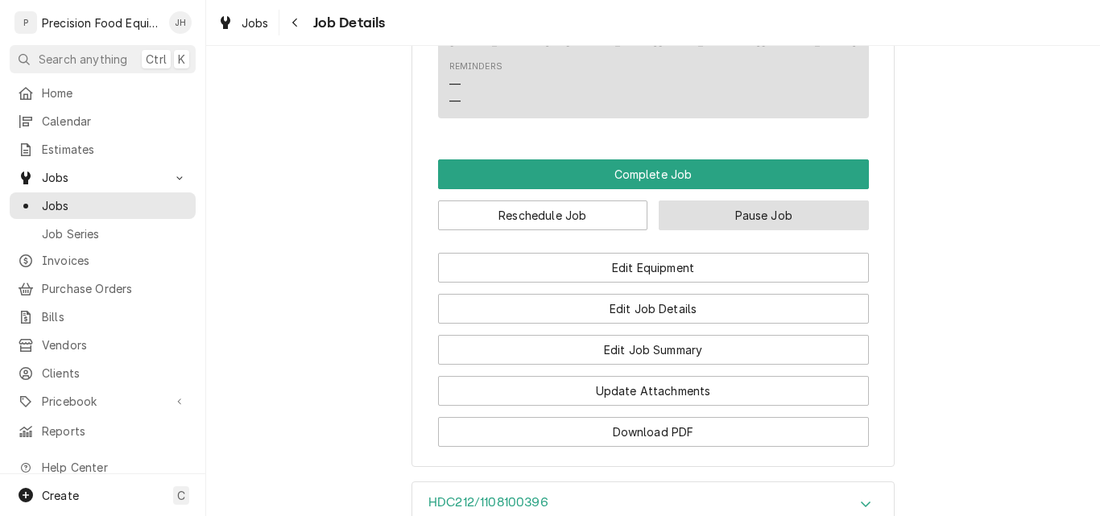
click at [787, 230] on button "Pause Job" at bounding box center [764, 215] width 210 height 30
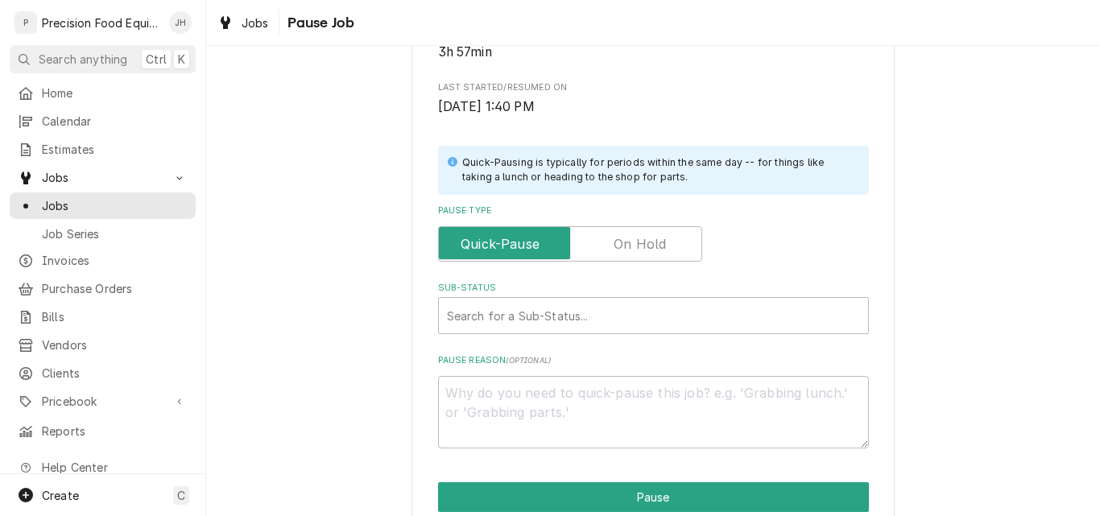
scroll to position [386, 0]
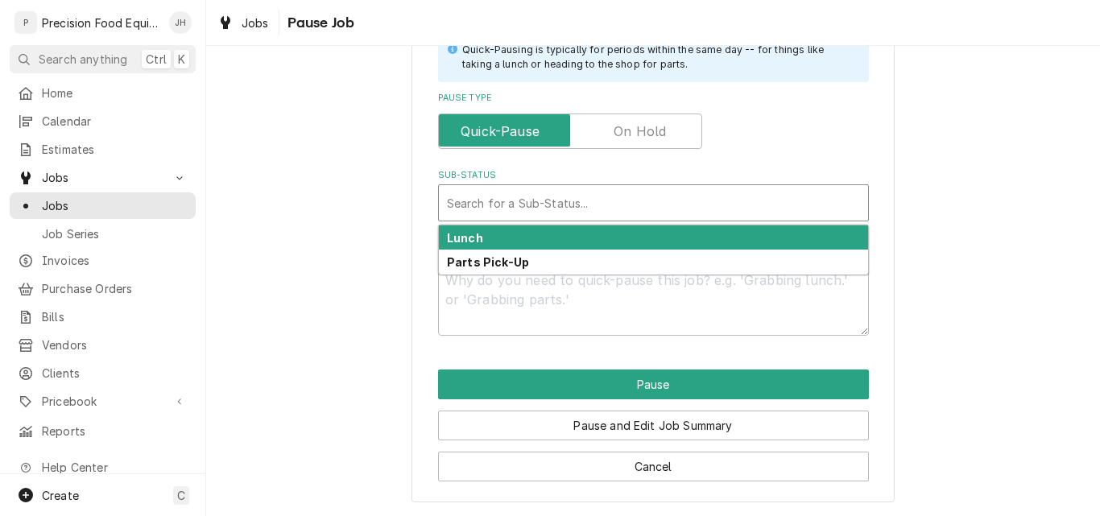
click at [522, 204] on div "Sub-Status" at bounding box center [653, 202] width 413 height 29
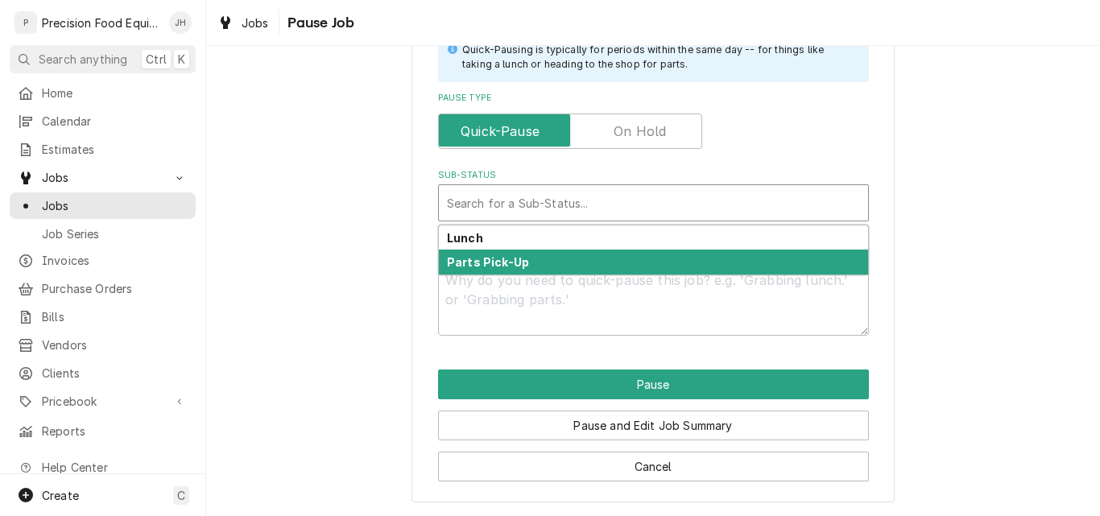
click at [523, 263] on div "Parts Pick-Up" at bounding box center [653, 262] width 429 height 25
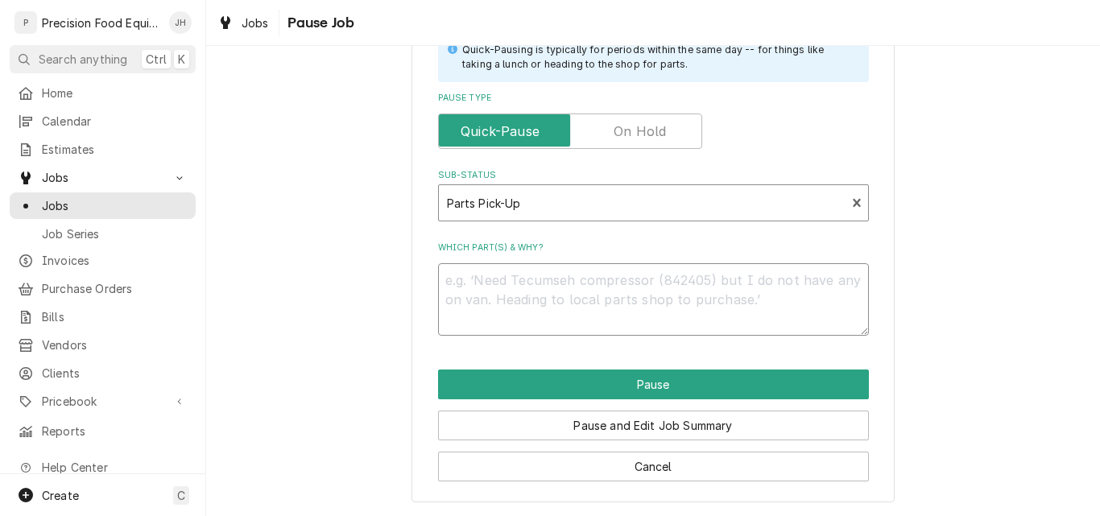
click at [578, 281] on textarea "Which part(s) & why?" at bounding box center [653, 299] width 431 height 72
type textarea "x"
type textarea "a"
type textarea "x"
type textarea "as"
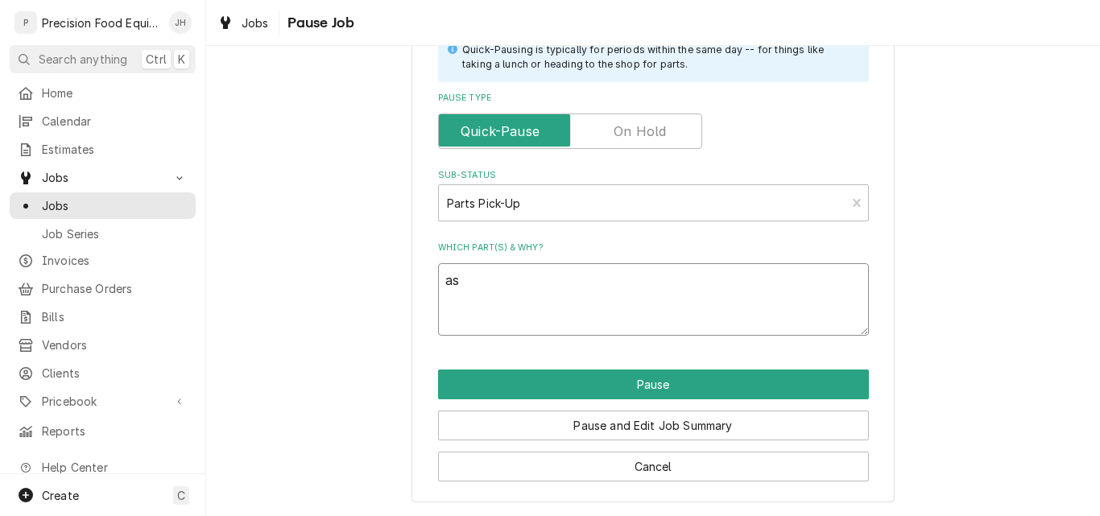
type textarea "x"
type textarea "asd"
type textarea "x"
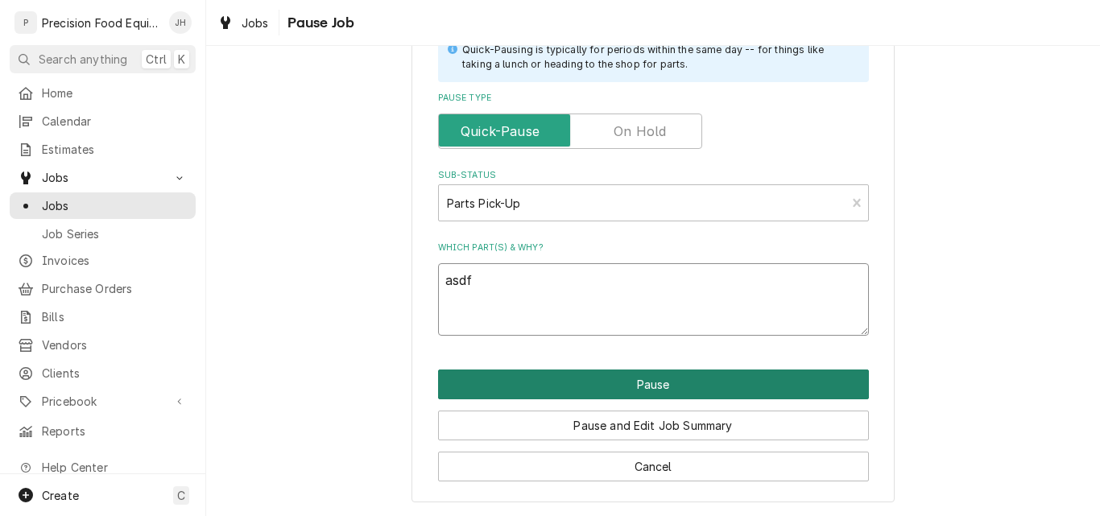
type textarea "asdf"
click at [650, 390] on button "Pause" at bounding box center [653, 385] width 431 height 30
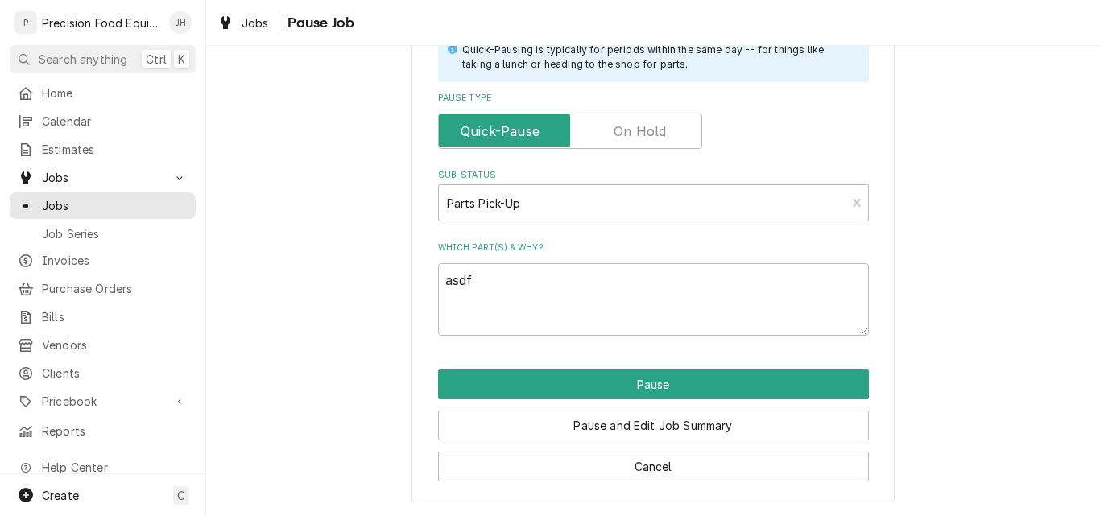
type textarea "x"
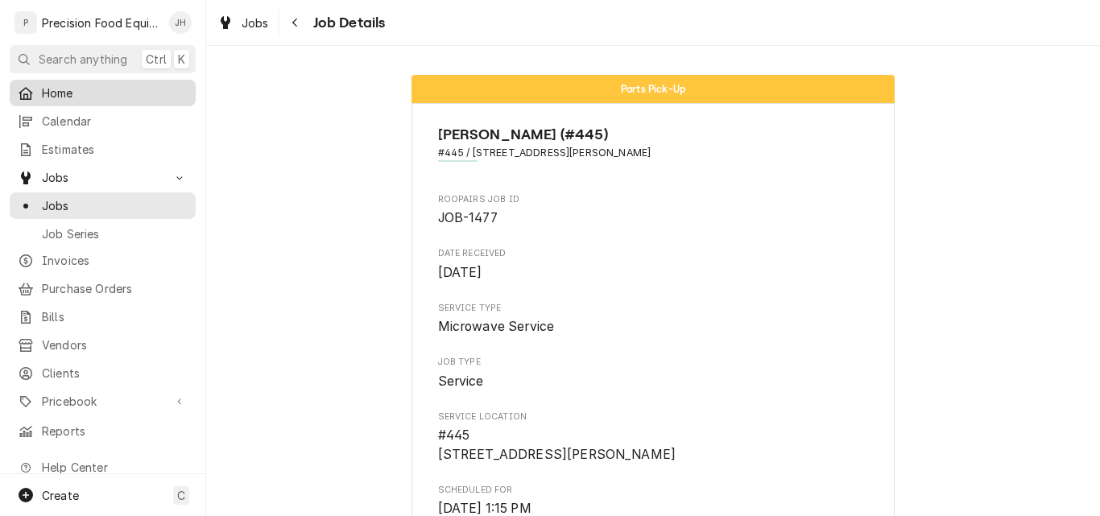
click at [56, 85] on span "Home" at bounding box center [115, 93] width 146 height 17
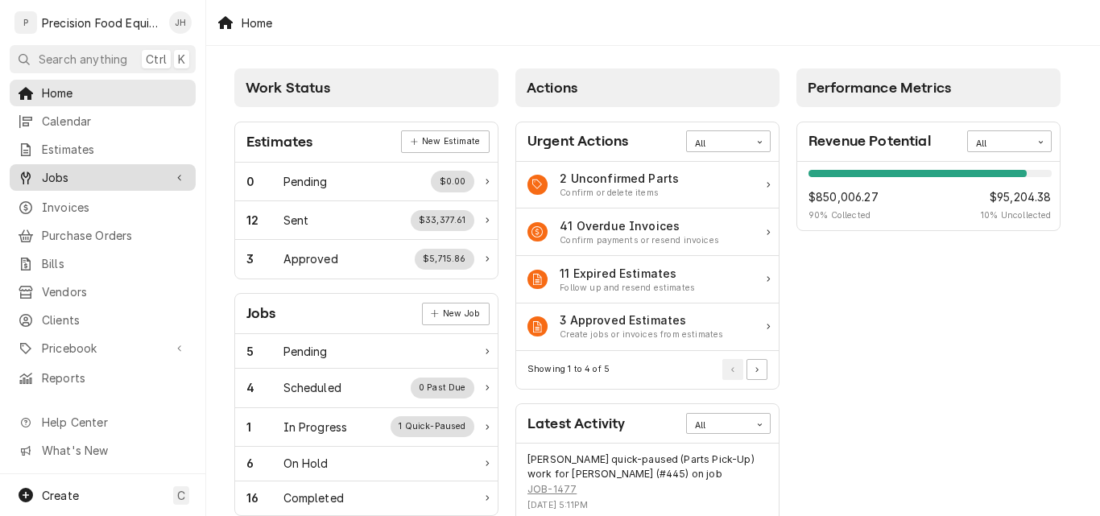
click at [94, 173] on span "Jobs" at bounding box center [103, 177] width 122 height 17
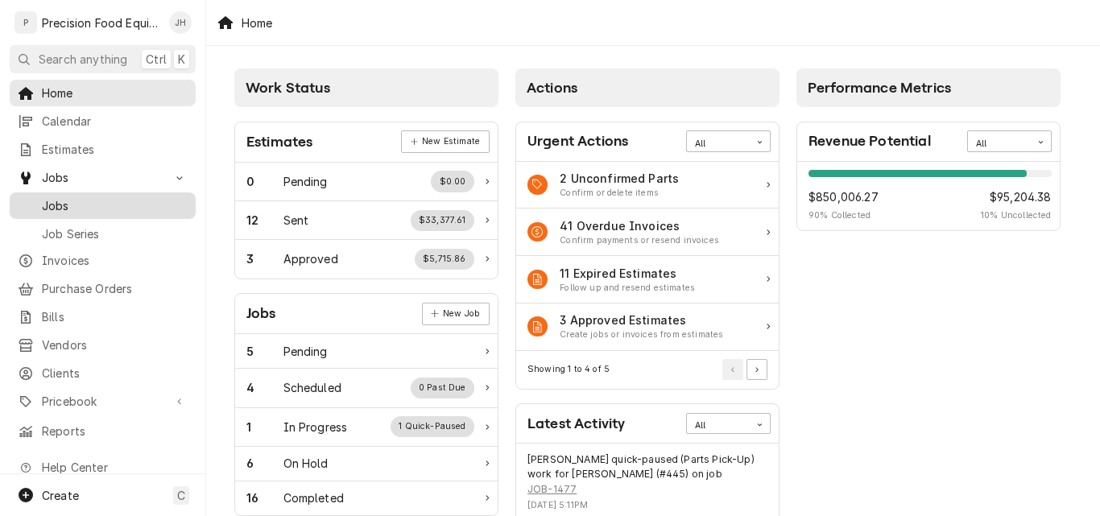
click at [91, 197] on span "Jobs" at bounding box center [115, 205] width 146 height 17
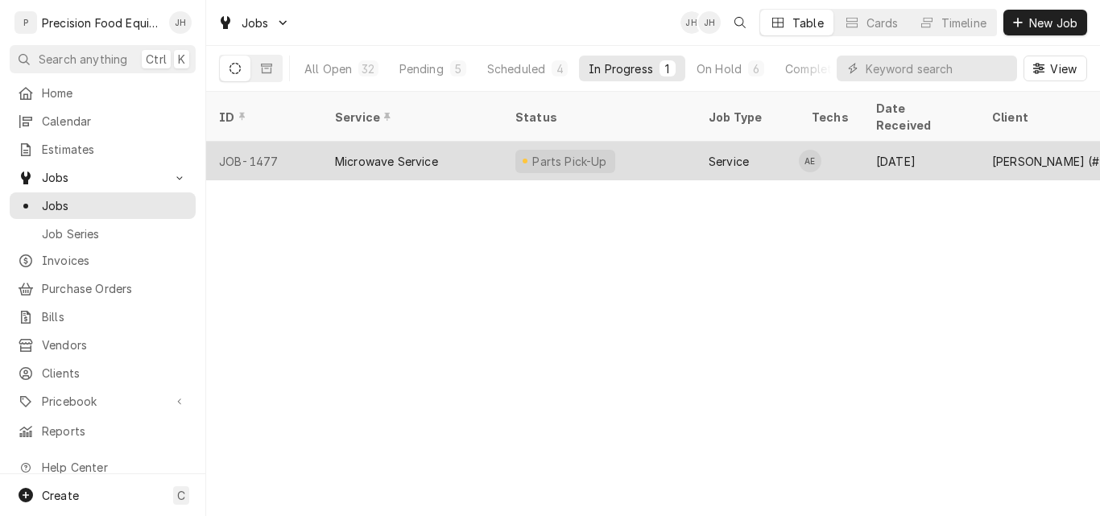
click at [432, 153] on div "Microwave Service" at bounding box center [386, 161] width 103 height 17
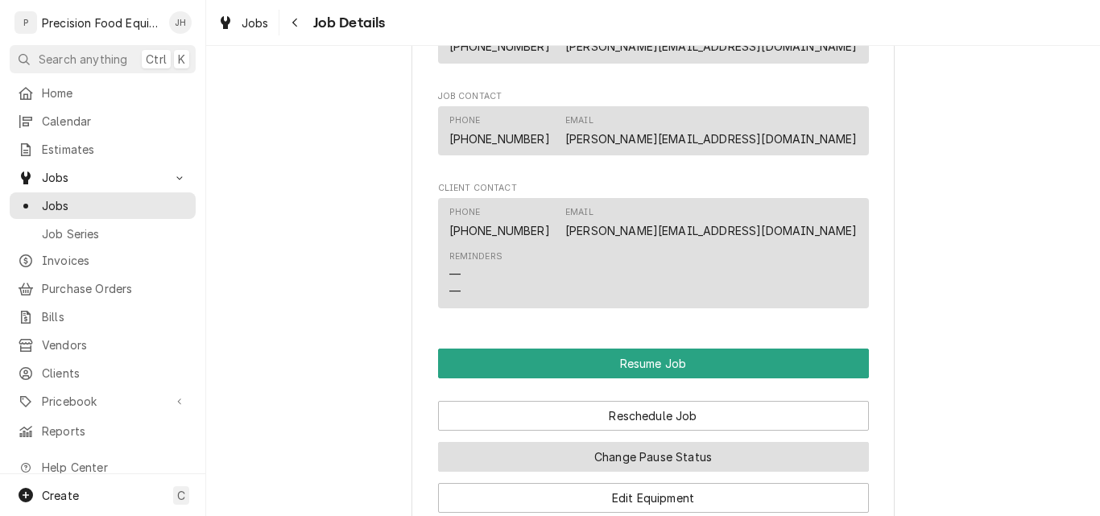
scroll to position [1208, 0]
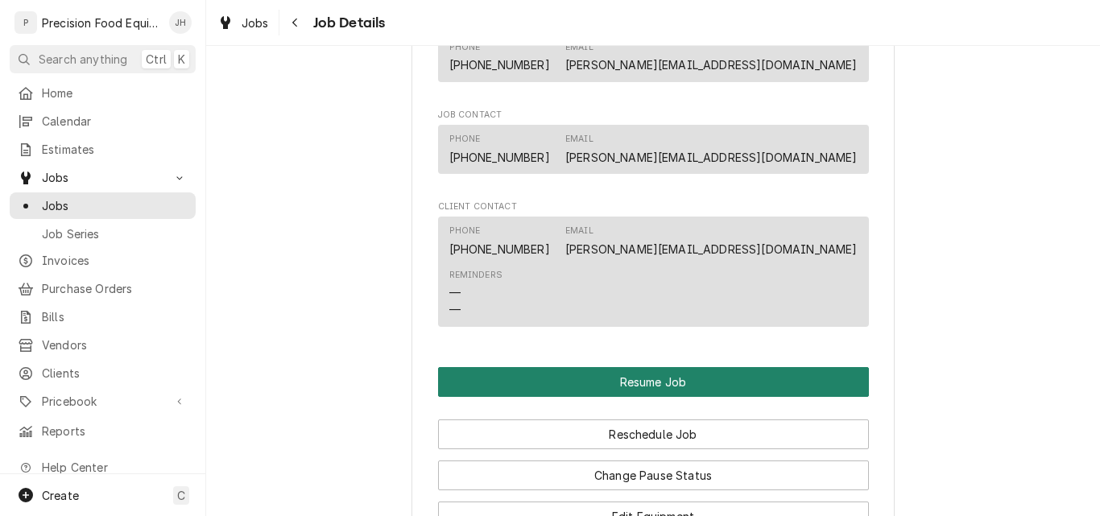
click at [593, 397] on button "Resume Job" at bounding box center [653, 382] width 431 height 30
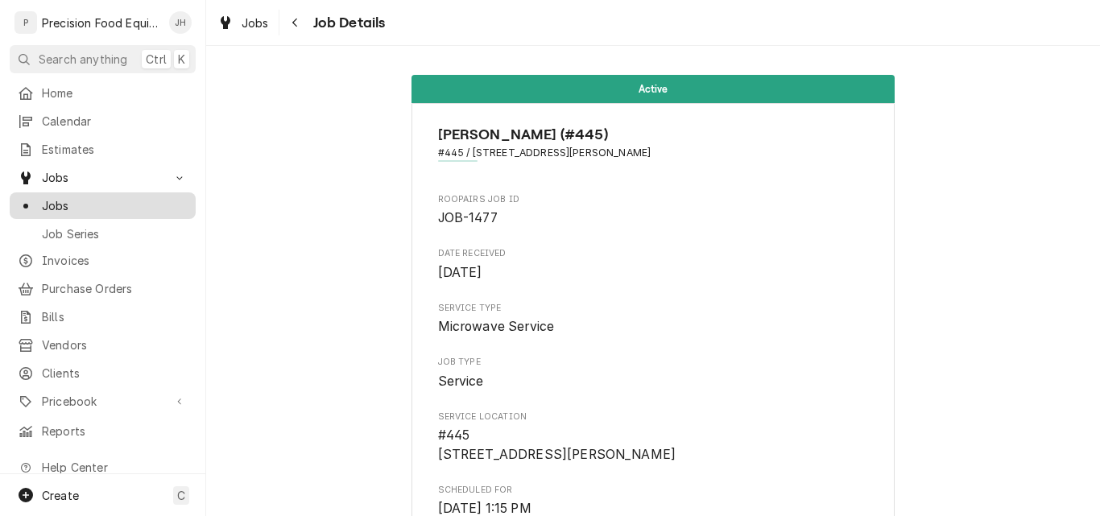
click at [62, 205] on span "Jobs" at bounding box center [115, 205] width 146 height 17
